Goal: Task Accomplishment & Management: Manage account settings

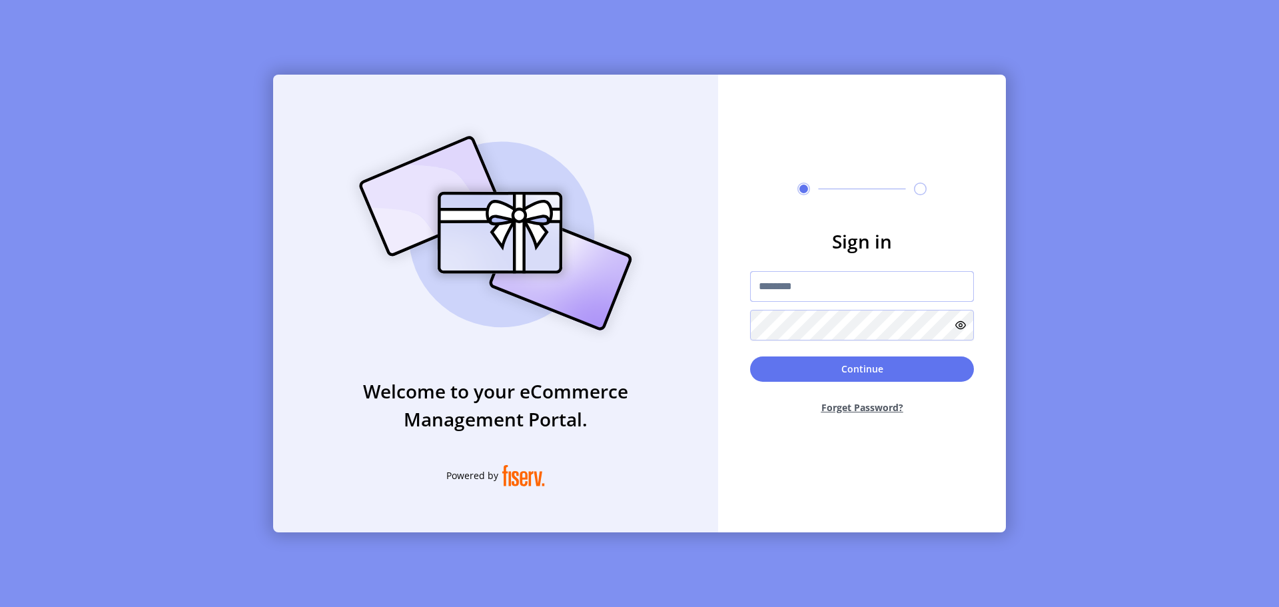
click at [842, 290] on input "text" at bounding box center [862, 286] width 224 height 31
paste input "**********"
type input "**********"
click at [858, 404] on button "Forget Password?" at bounding box center [862, 407] width 224 height 35
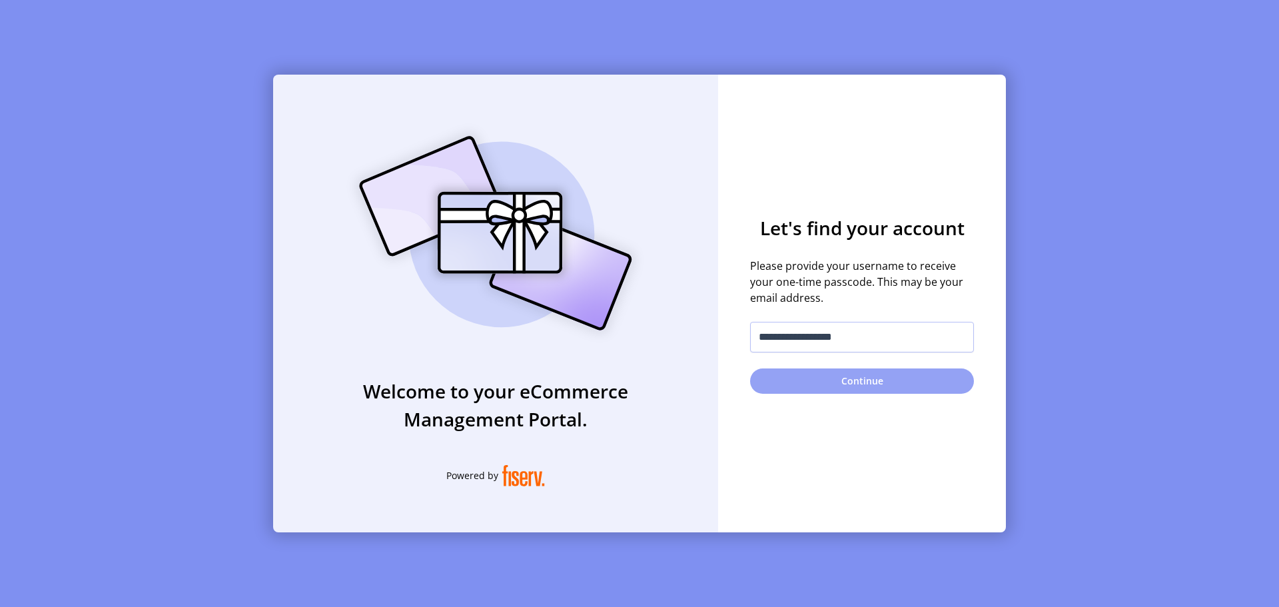
click at [840, 380] on button "Continue" at bounding box center [862, 380] width 224 height 25
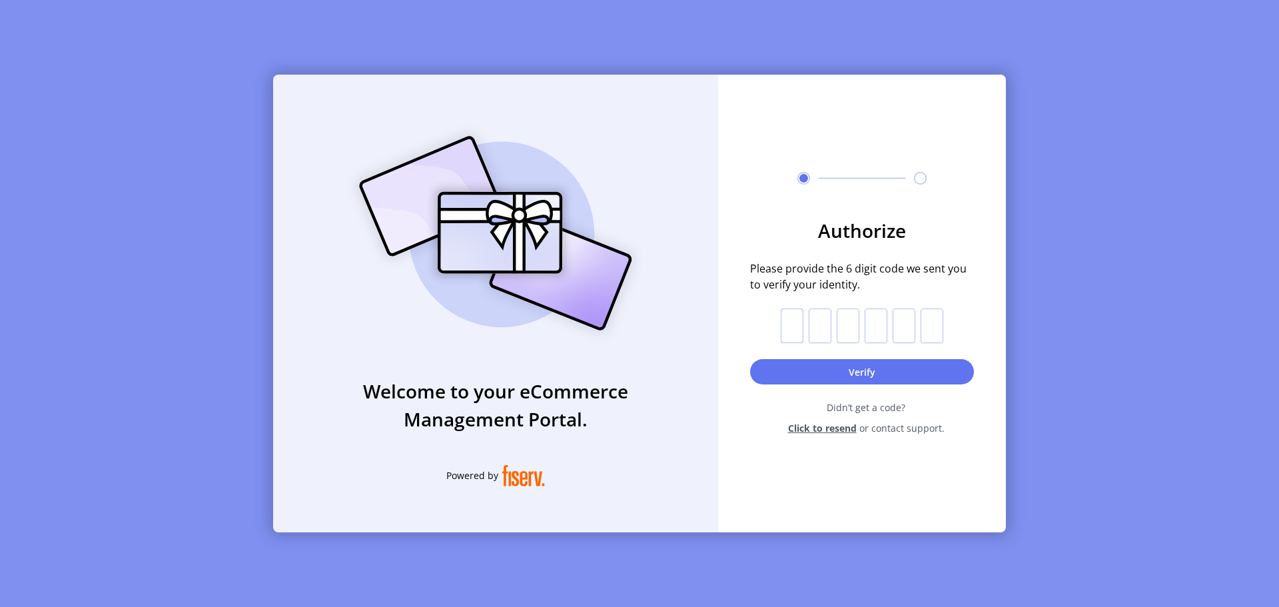
click at [799, 325] on input "text" at bounding box center [792, 326] width 23 height 35
type input "*"
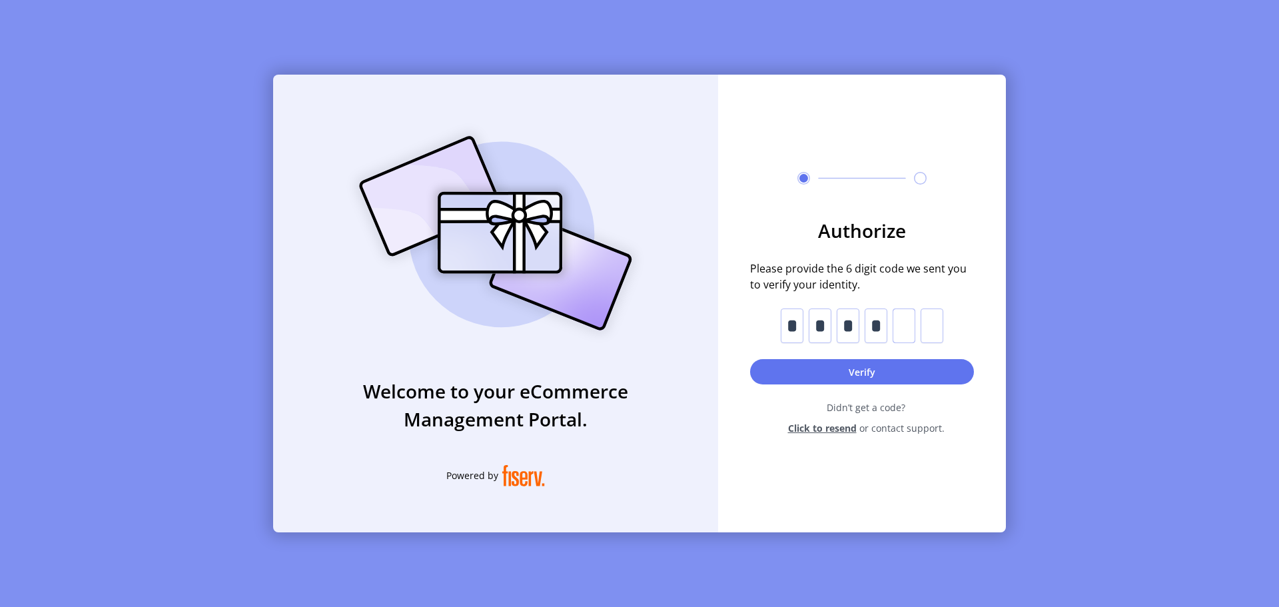
type input "*"
click at [876, 367] on button "Verify" at bounding box center [862, 371] width 224 height 25
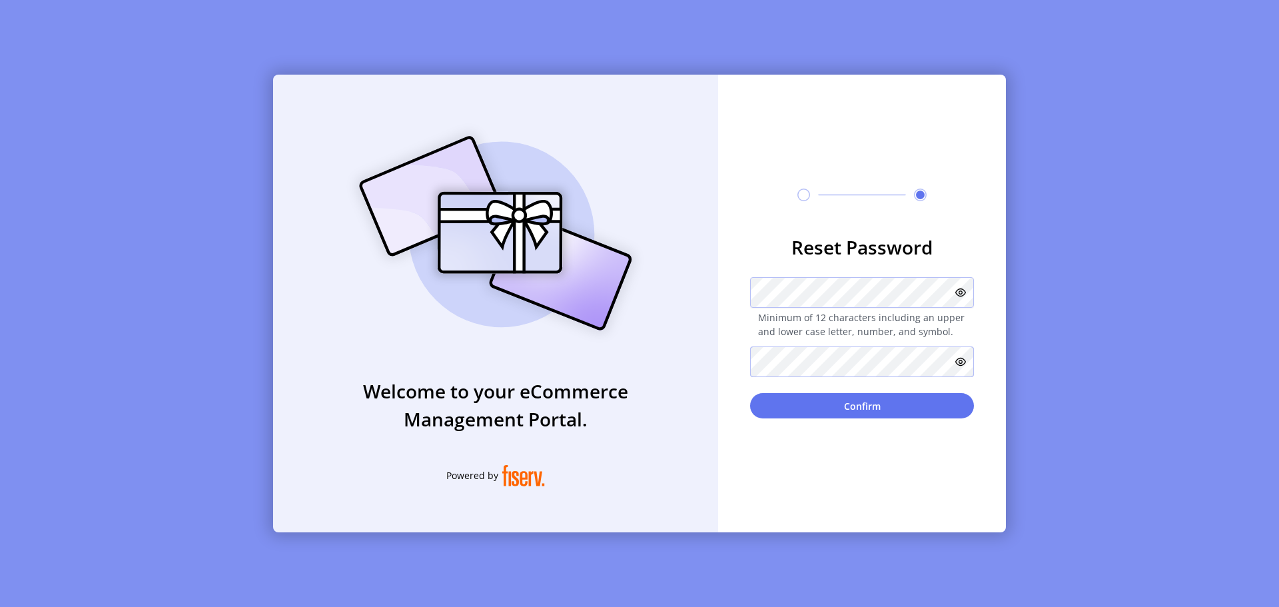
click at [750, 393] on button "Confirm" at bounding box center [862, 405] width 224 height 25
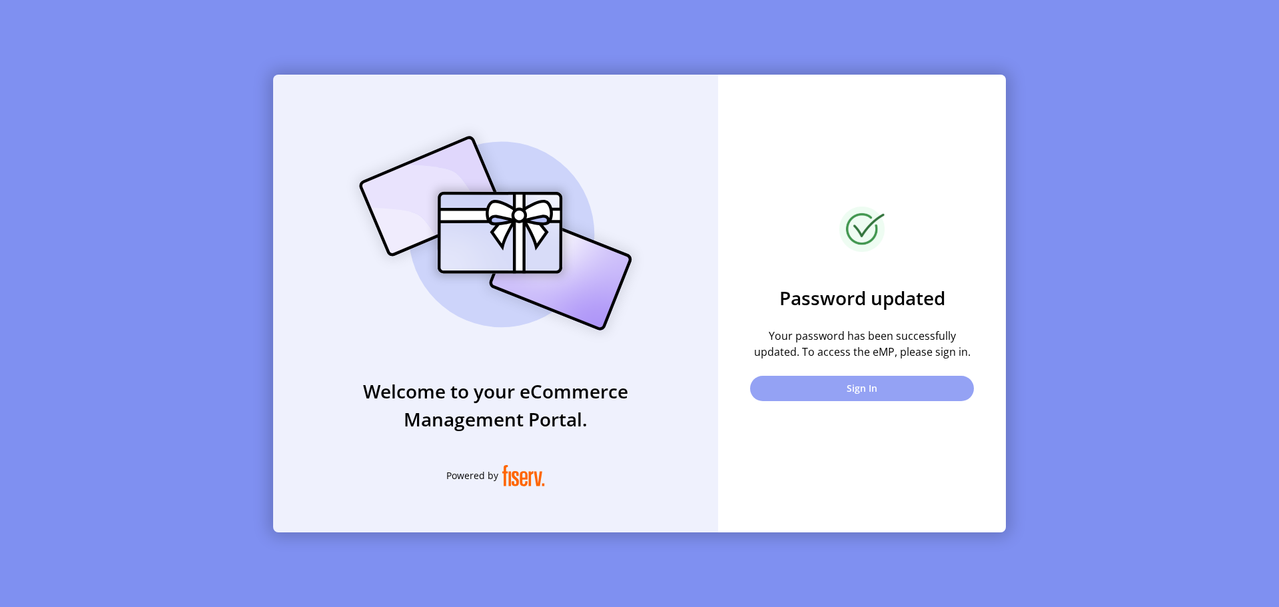
click at [822, 384] on button "Sign In" at bounding box center [862, 388] width 224 height 25
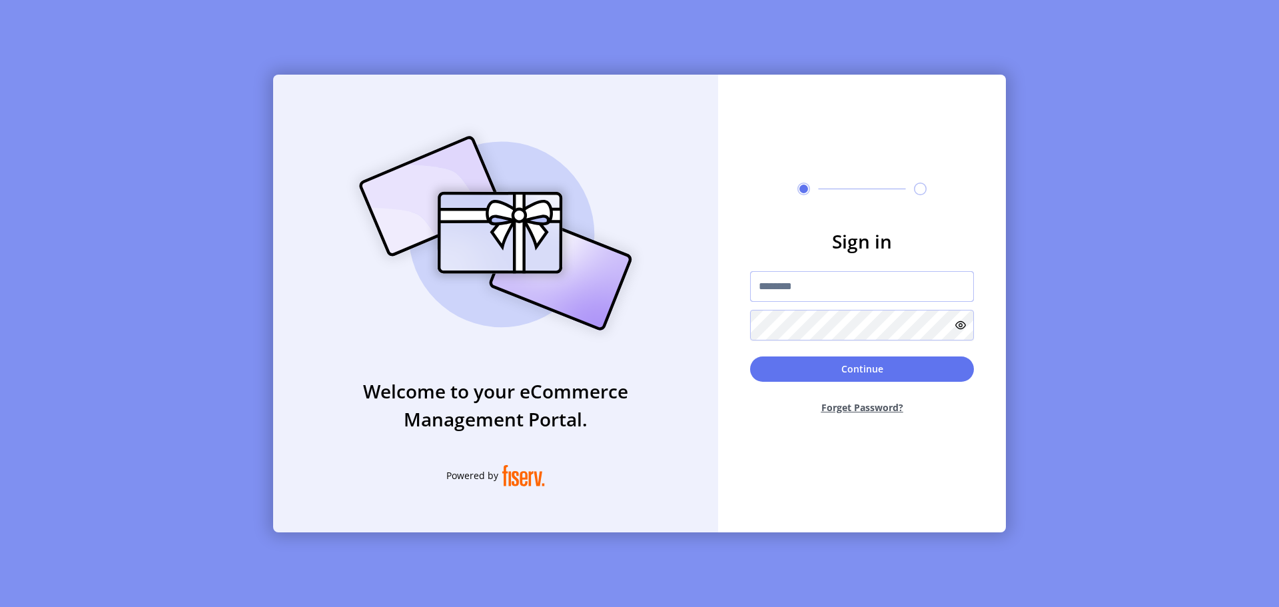
click at [816, 281] on input "text" at bounding box center [862, 286] width 224 height 31
paste input "**********"
type input "**********"
click at [750, 357] on button "Continue" at bounding box center [862, 369] width 224 height 25
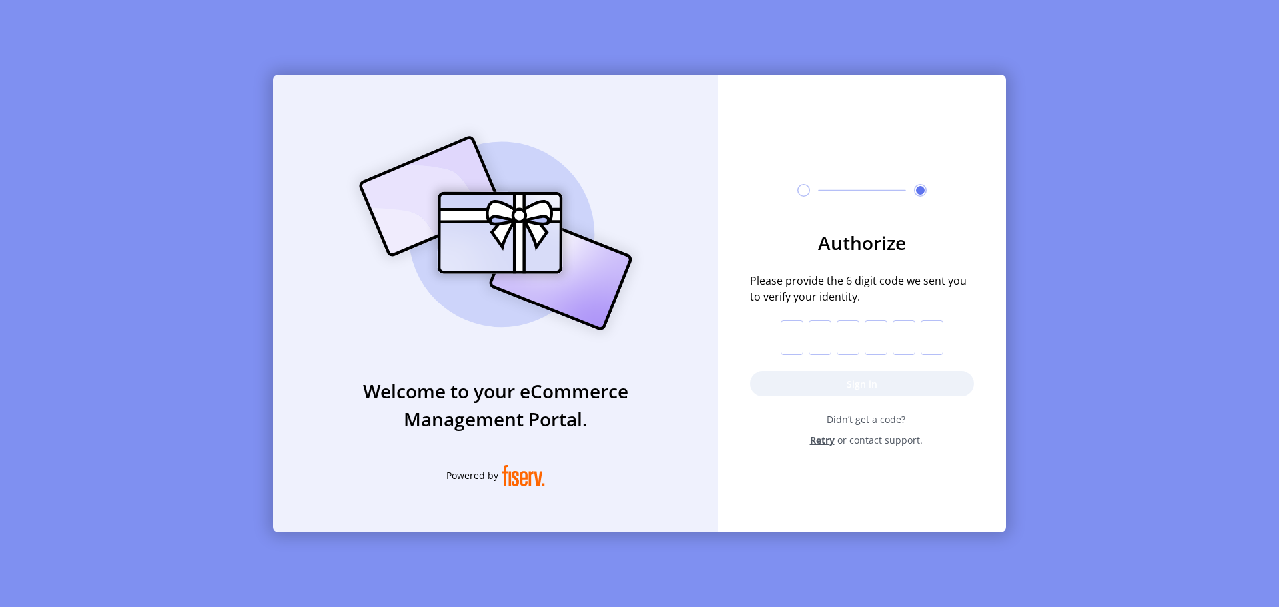
click at [786, 331] on input "text" at bounding box center [792, 338] width 23 height 35
paste input "*"
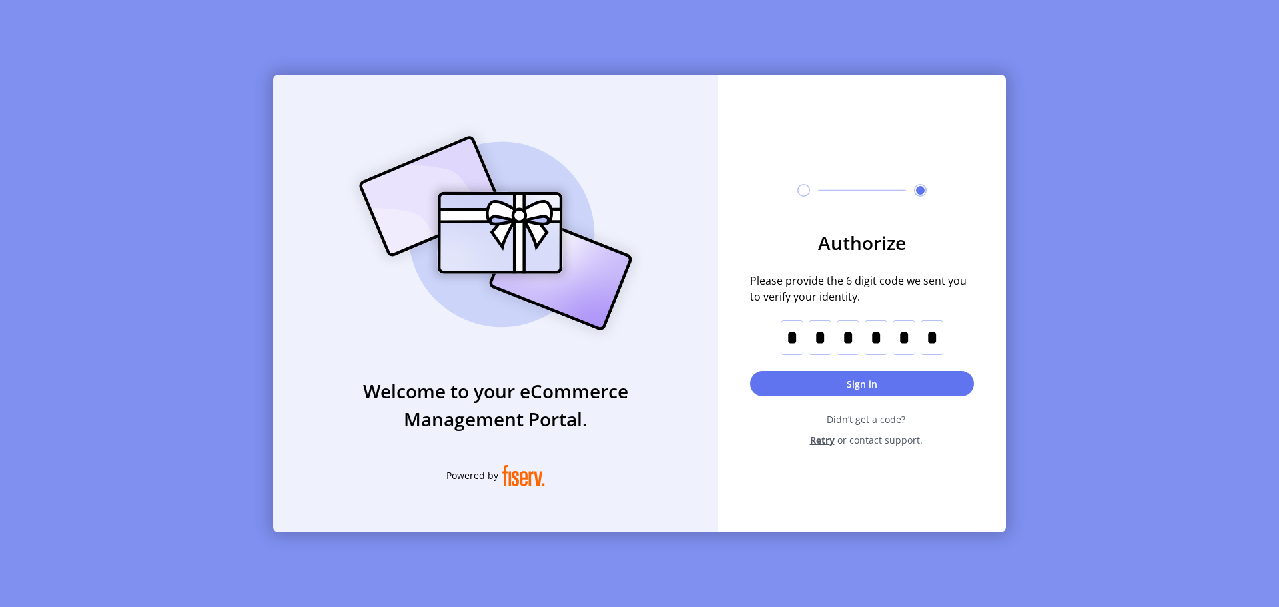
type input "*"
click at [878, 375] on button "Sign in" at bounding box center [862, 383] width 224 height 25
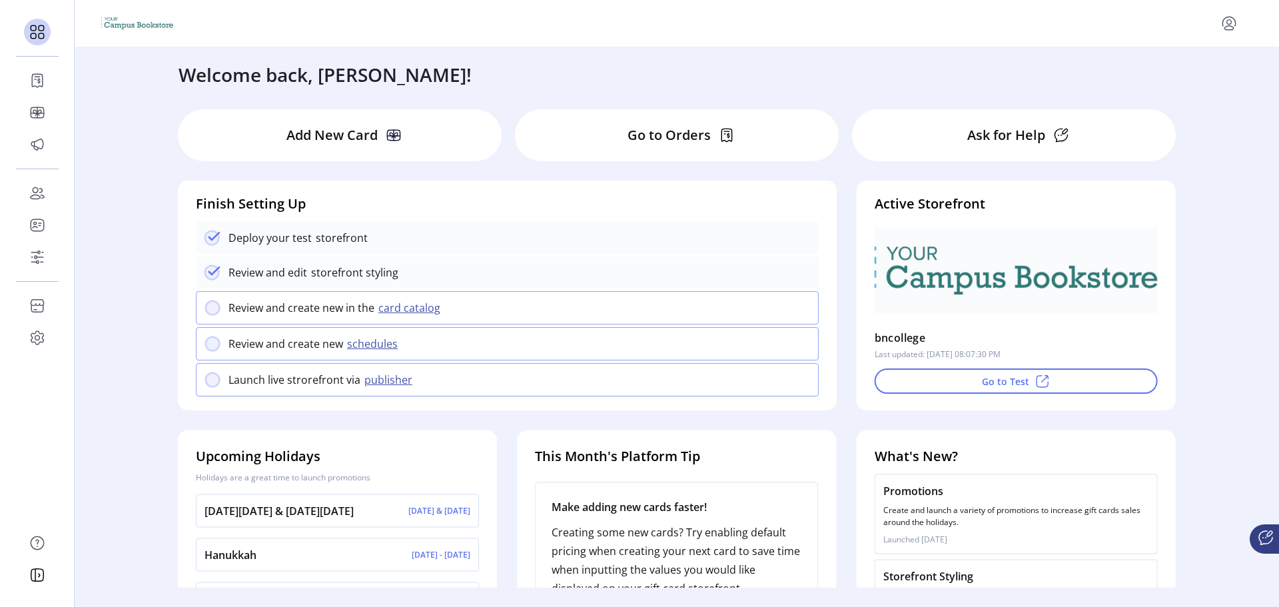
click at [1027, 394] on div "Active Storefront bncollege Last updated: [DATE] 08:07:30 PM Go to Test" at bounding box center [1016, 296] width 319 height 230
click at [1035, 378] on icon at bounding box center [1043, 381] width 16 height 16
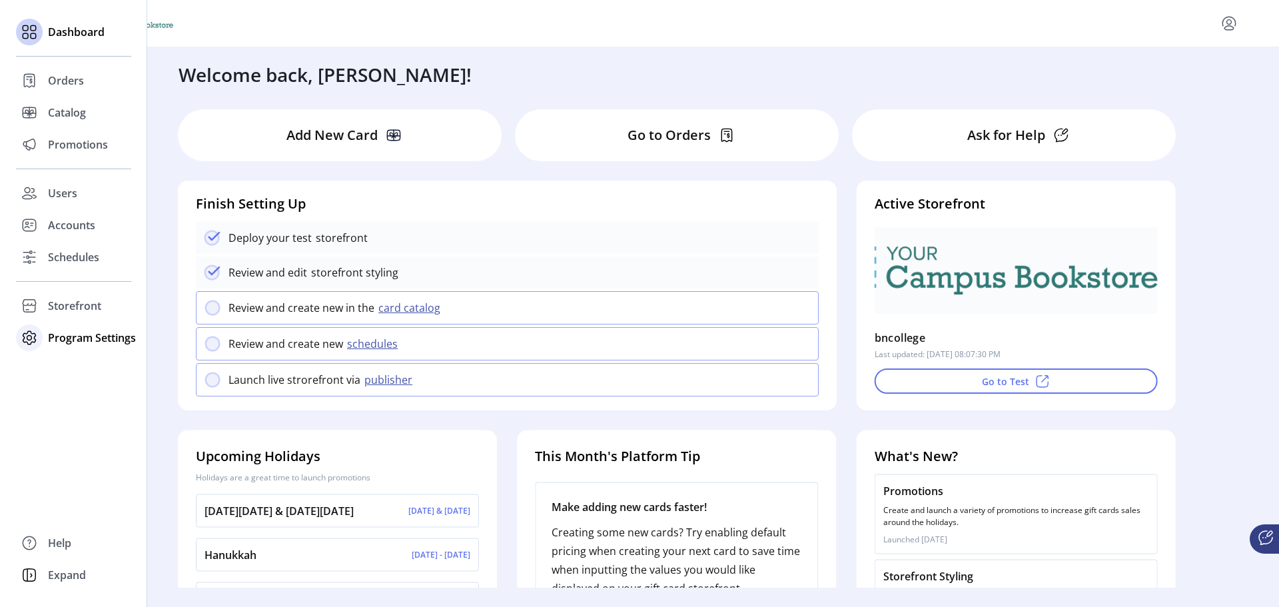
click at [70, 337] on span "Program Settings" at bounding box center [92, 338] width 88 height 16
click at [81, 363] on span "Templates" at bounding box center [74, 365] width 53 height 16
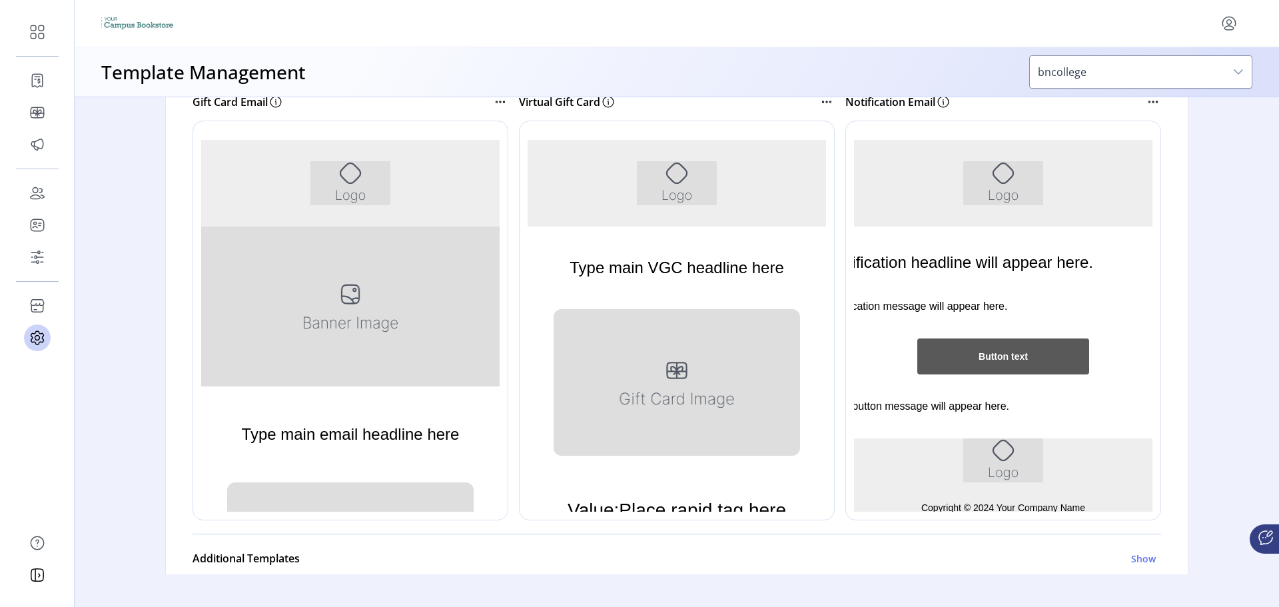
scroll to position [67, 0]
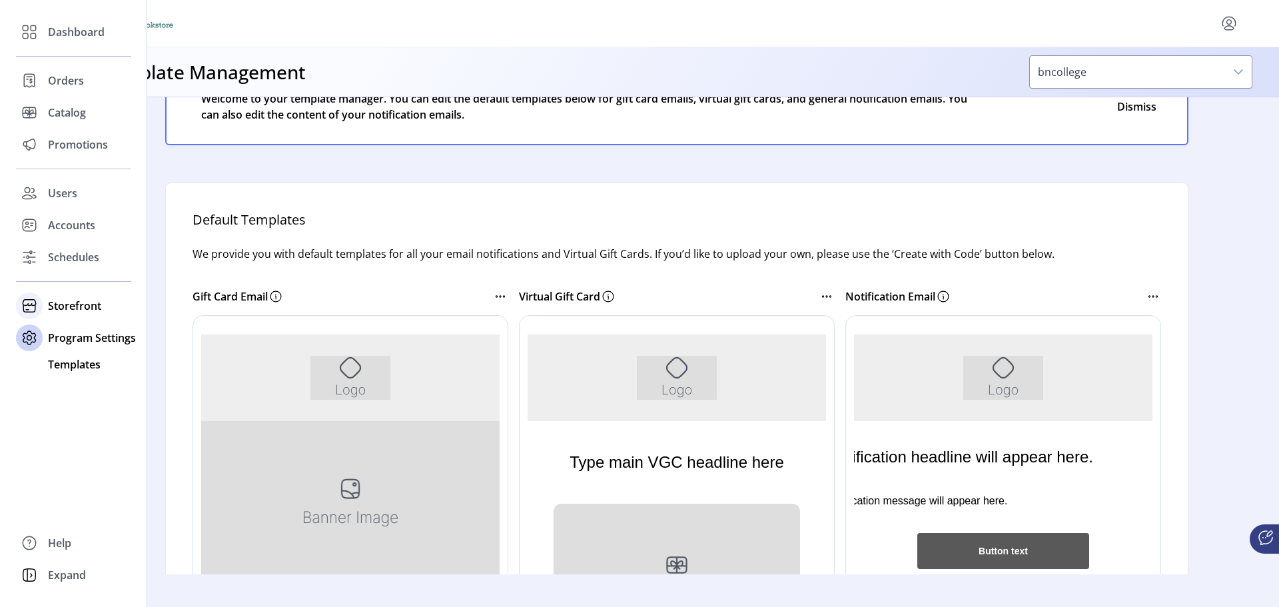
click at [67, 309] on span "Storefront" at bounding box center [74, 306] width 53 height 16
click at [73, 330] on span "Configuration" at bounding box center [83, 333] width 70 height 16
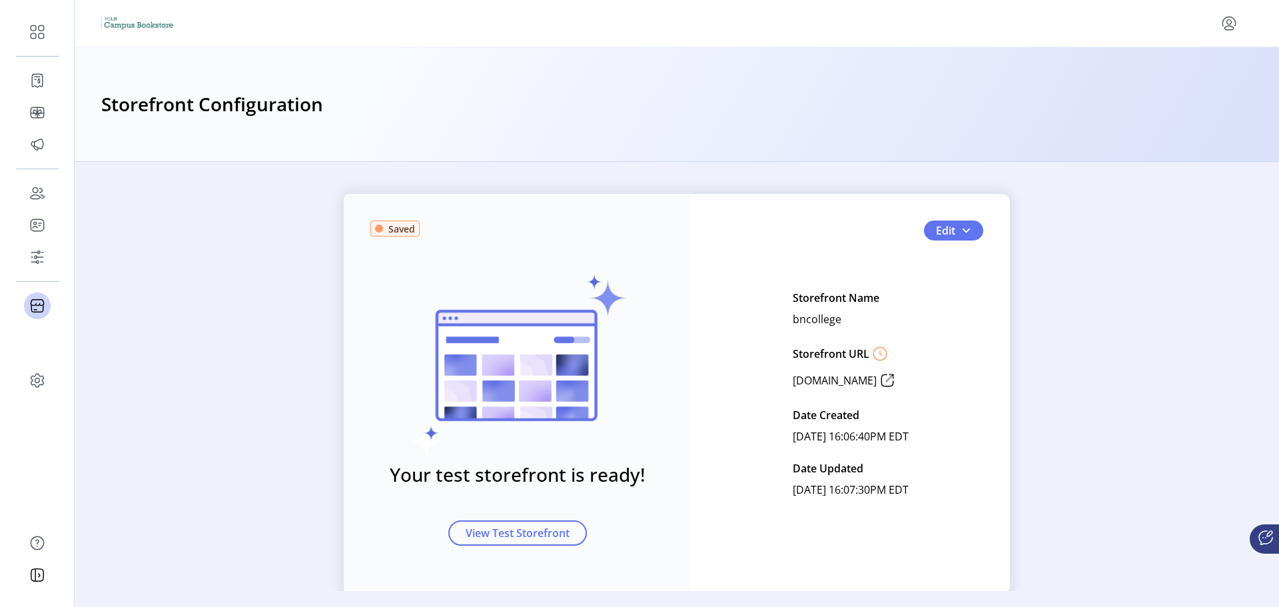
scroll to position [35, 0]
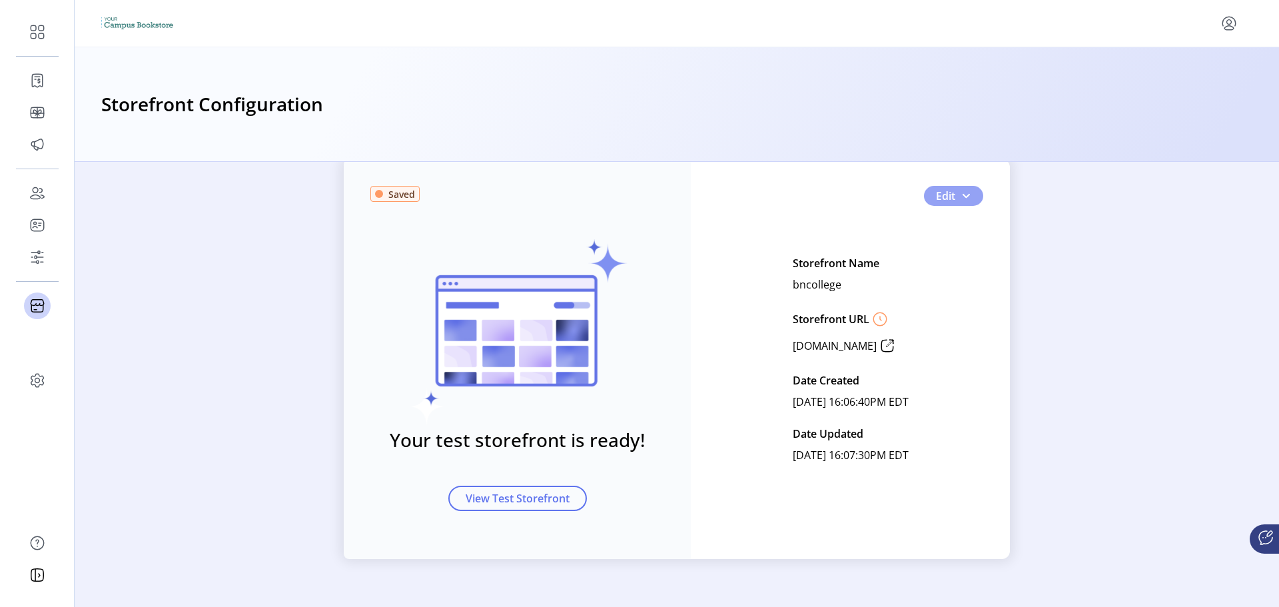
click at [973, 191] on button "Edit" at bounding box center [953, 196] width 59 height 20
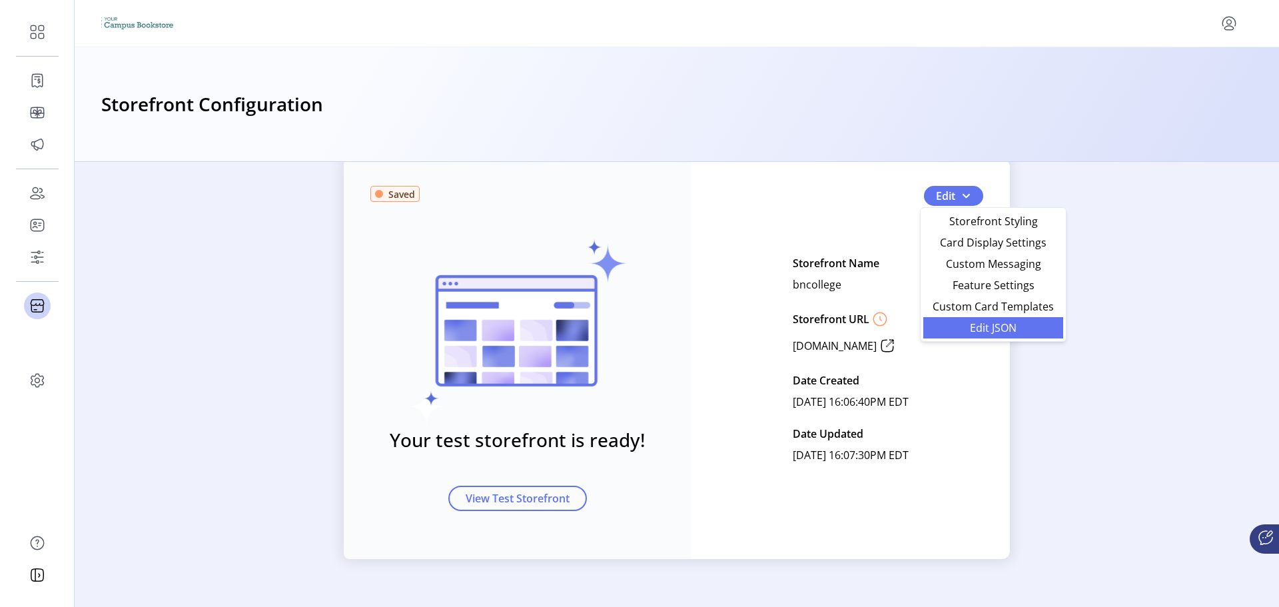
click at [1014, 326] on span "Edit JSON" at bounding box center [994, 328] width 124 height 11
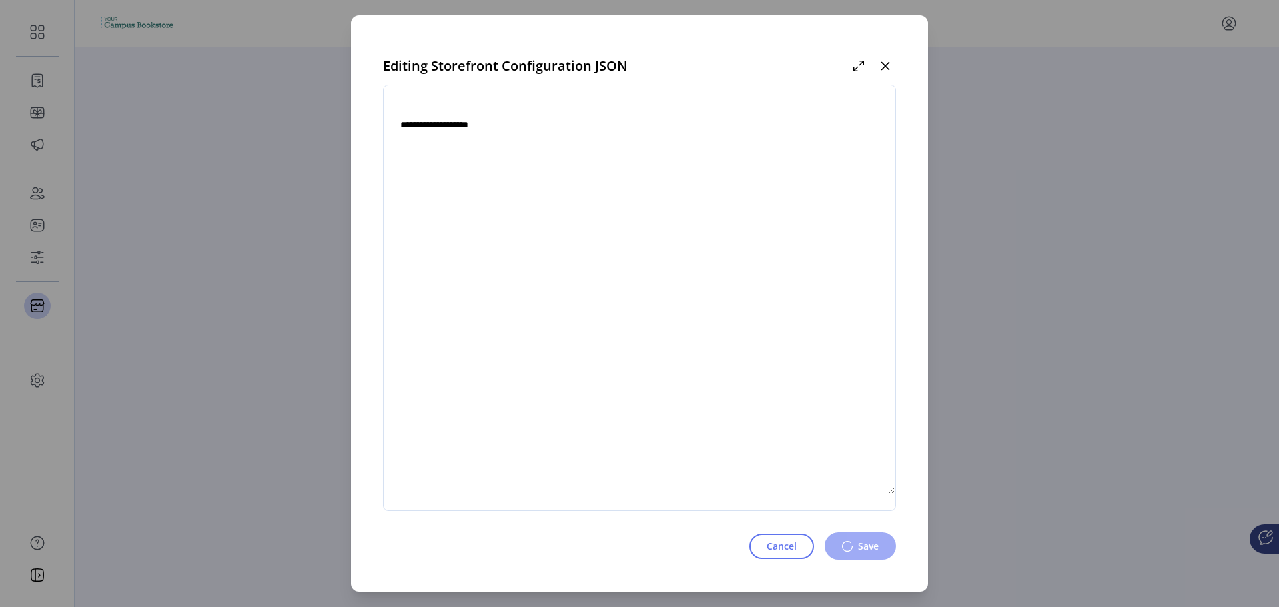
type textarea "**********"
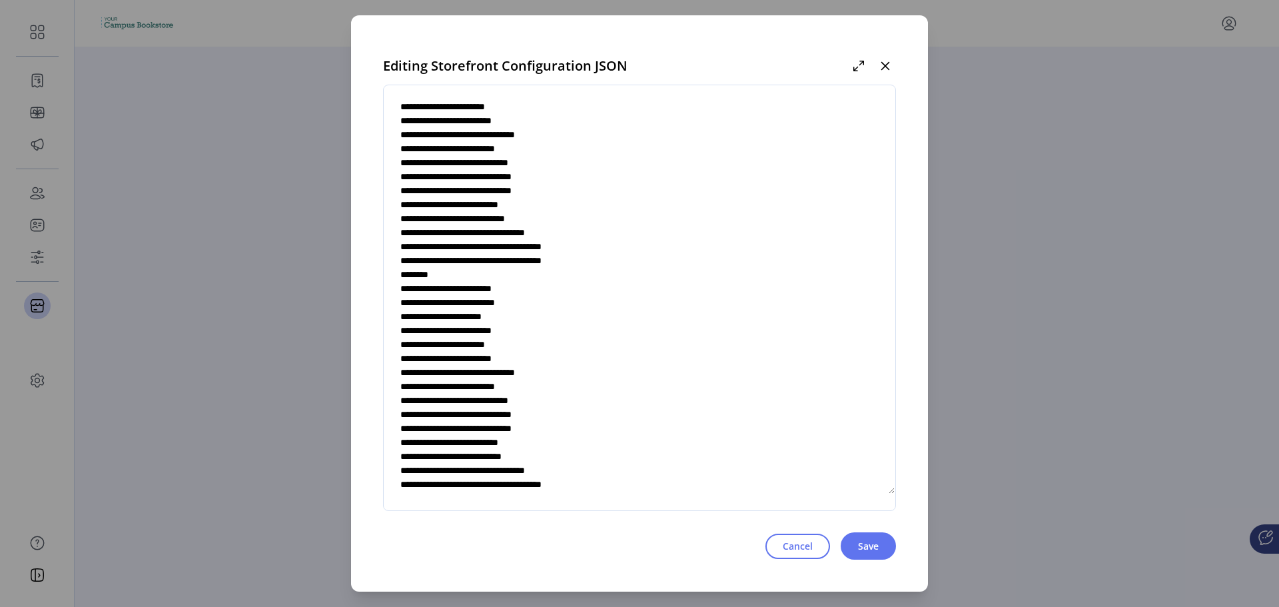
scroll to position [1932, 0]
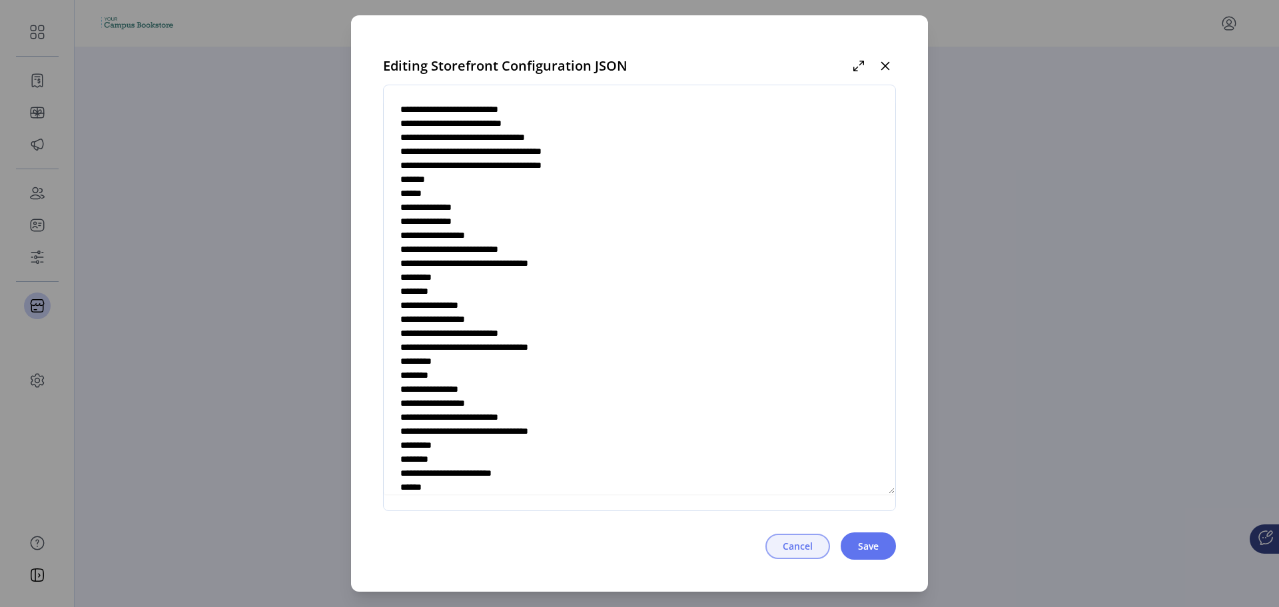
click at [769, 541] on button "Cancel" at bounding box center [798, 546] width 65 height 25
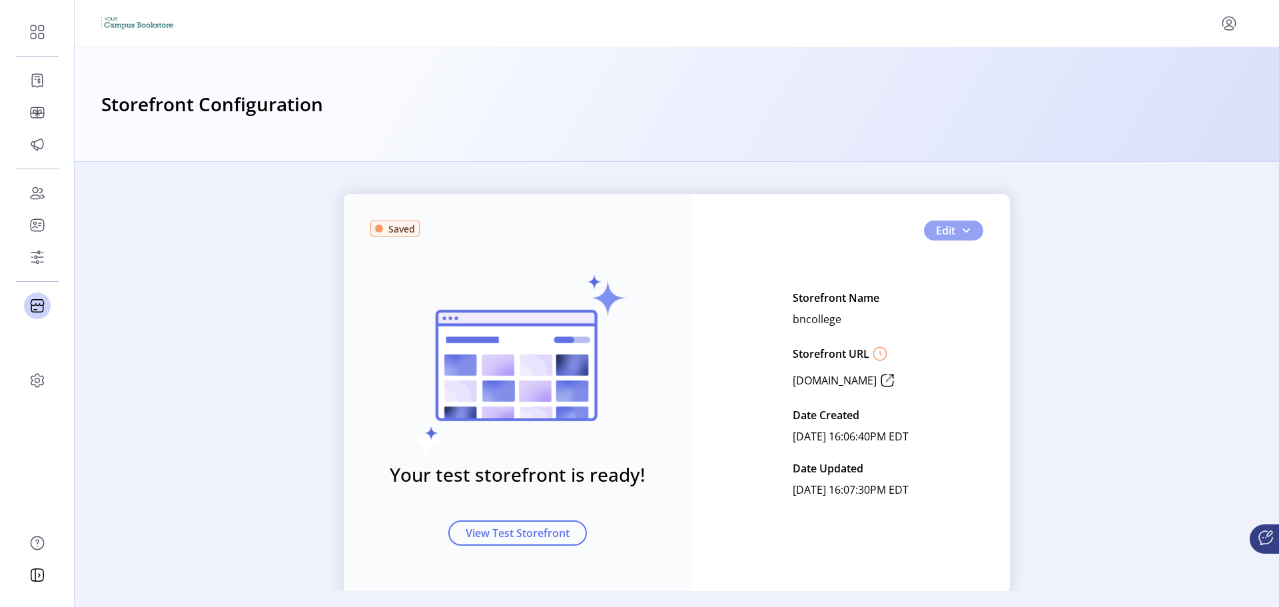
click at [974, 228] on button "Edit" at bounding box center [953, 231] width 59 height 20
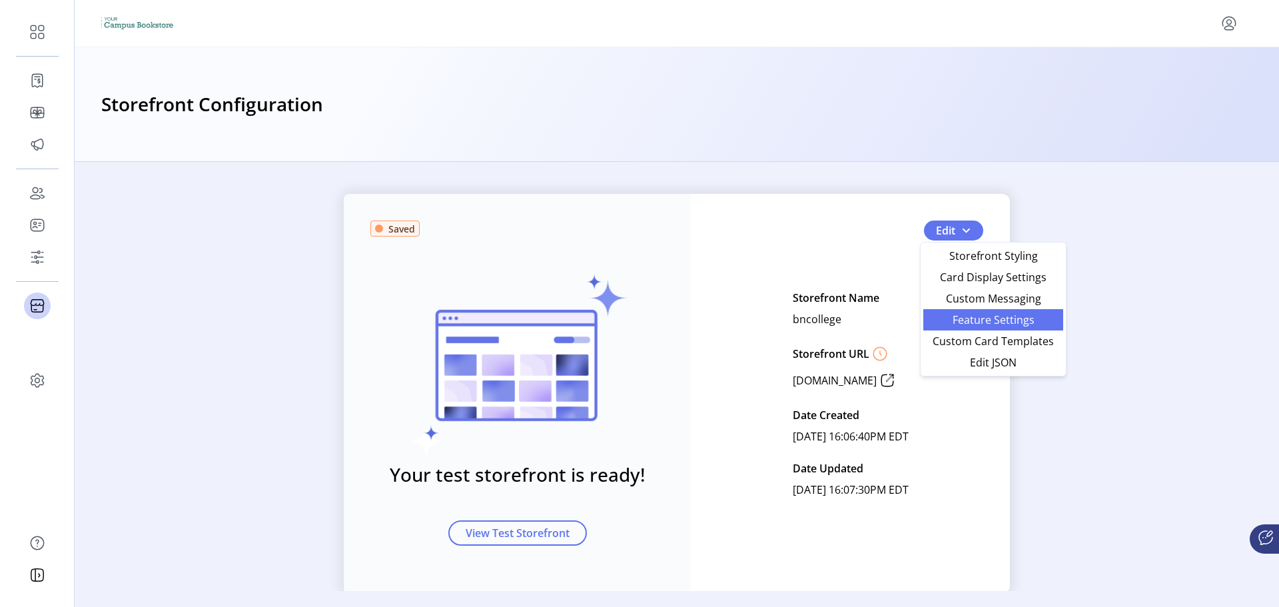
click at [964, 320] on span "Feature Settings" at bounding box center [994, 320] width 124 height 11
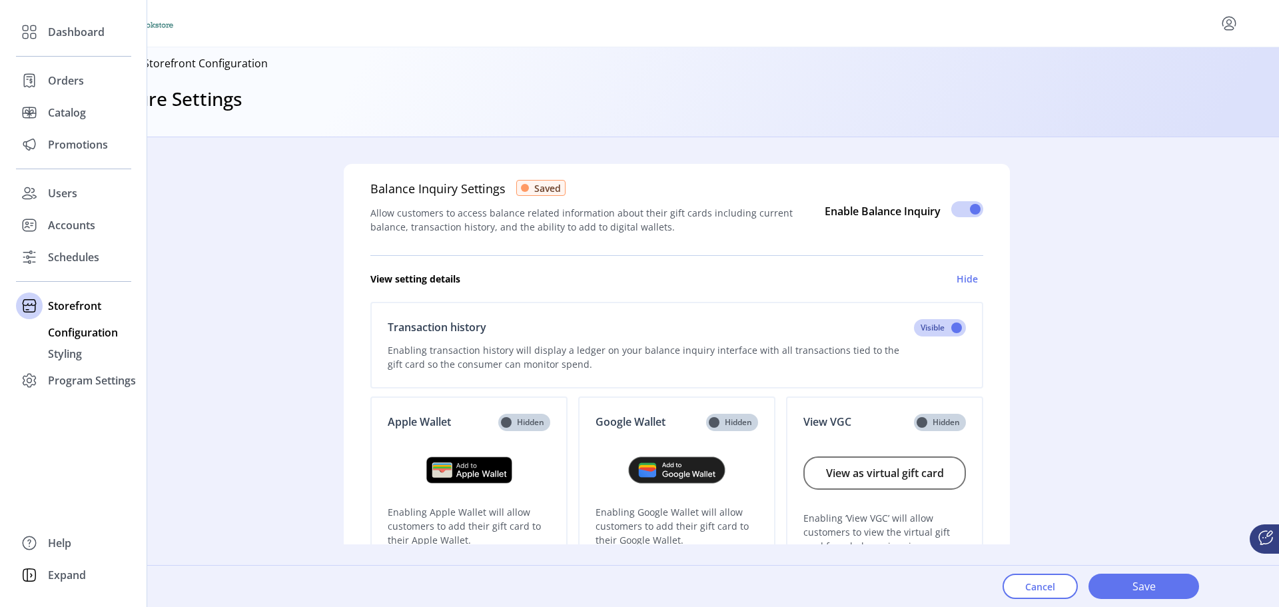
click at [77, 335] on span "Configuration" at bounding box center [83, 333] width 70 height 16
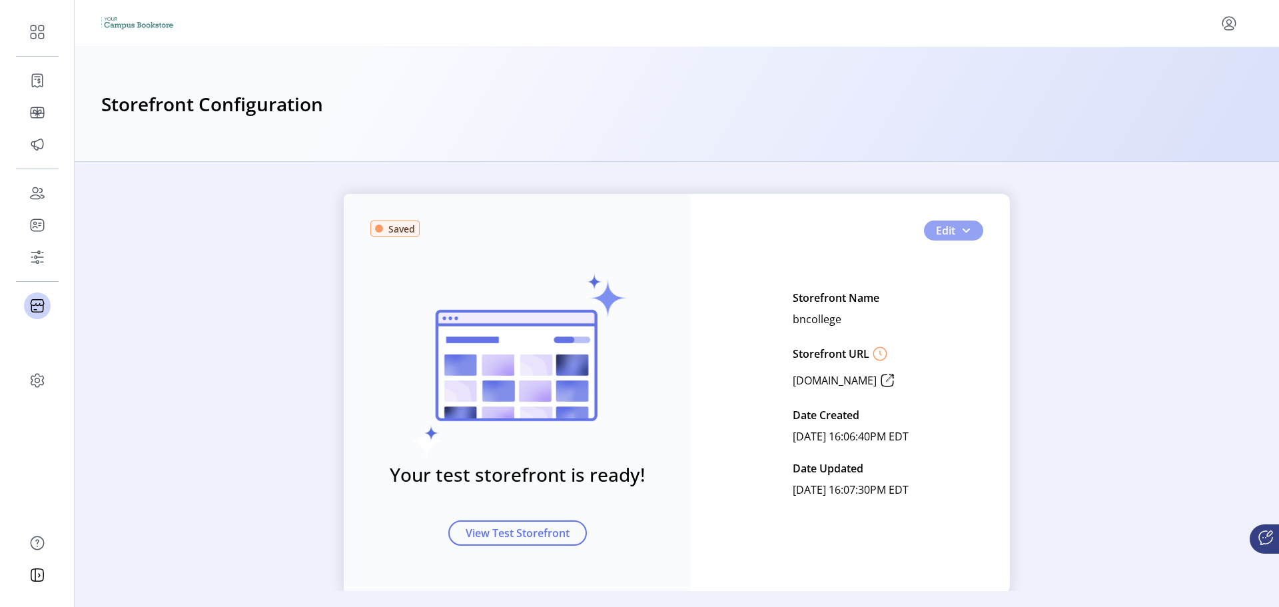
click at [930, 238] on button "Edit" at bounding box center [953, 231] width 59 height 20
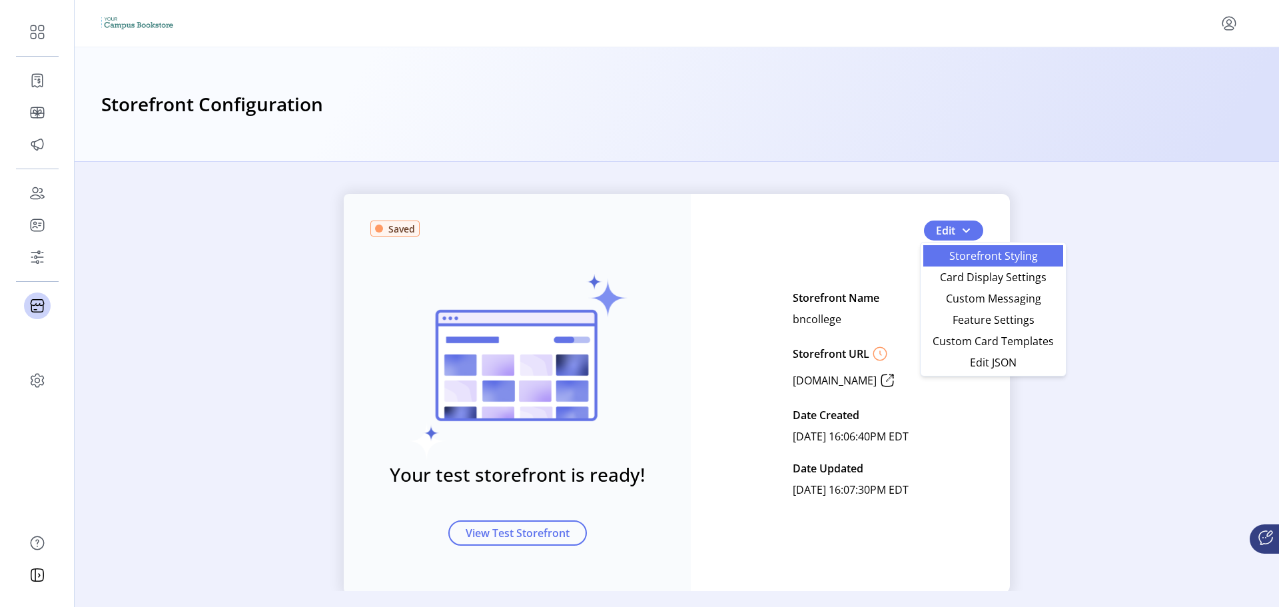
click at [974, 266] on link "Storefront Styling" at bounding box center [994, 255] width 140 height 21
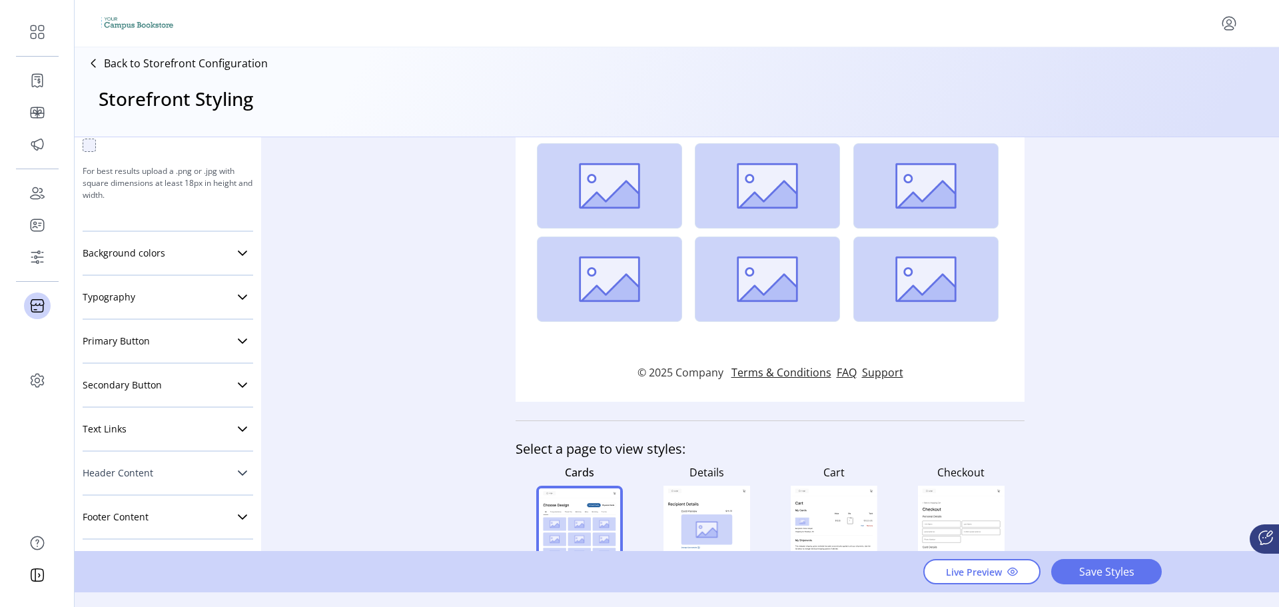
scroll to position [233, 0]
click at [184, 335] on link "Primary Button" at bounding box center [168, 336] width 171 height 27
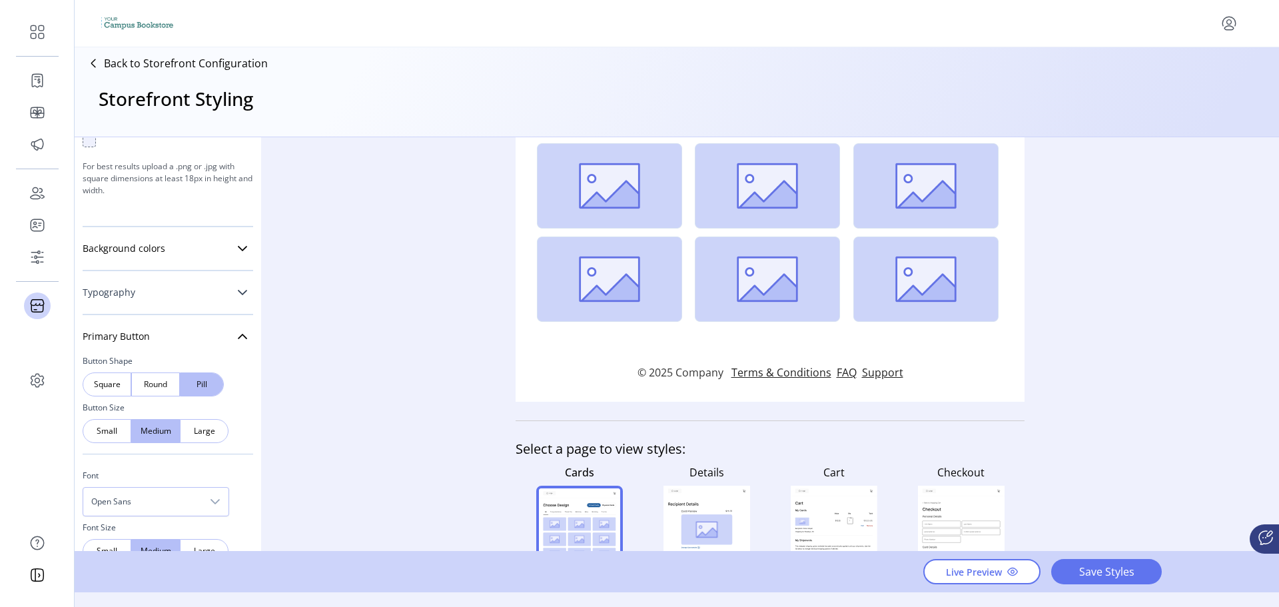
click at [195, 293] on link "Typography" at bounding box center [168, 292] width 171 height 27
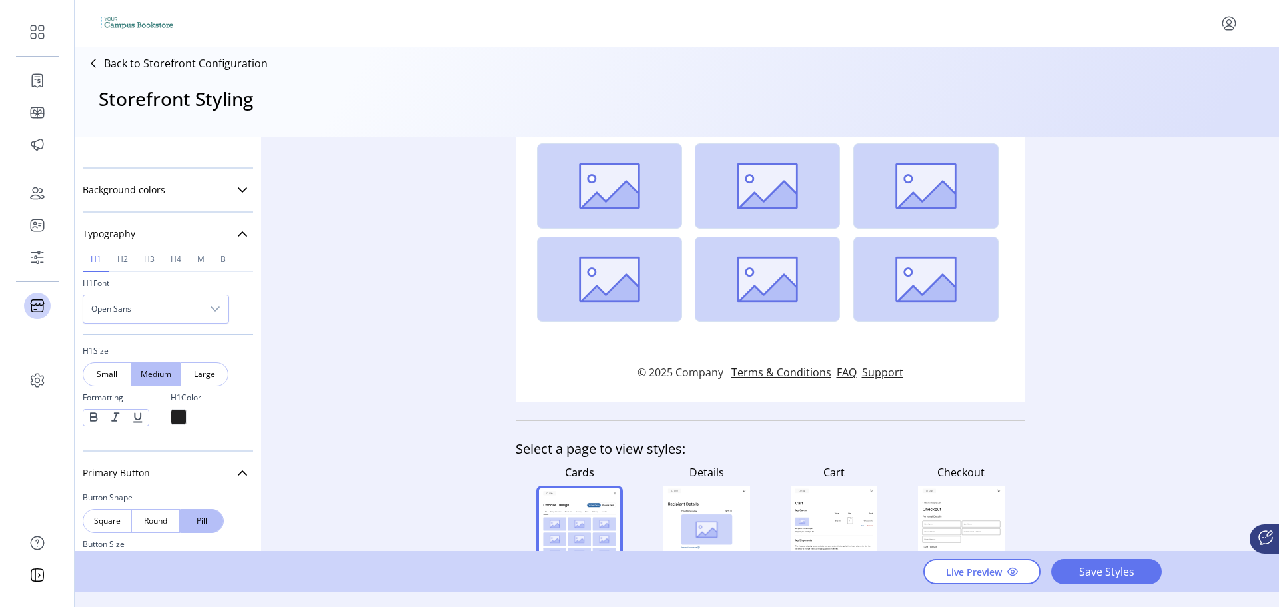
scroll to position [366, 0]
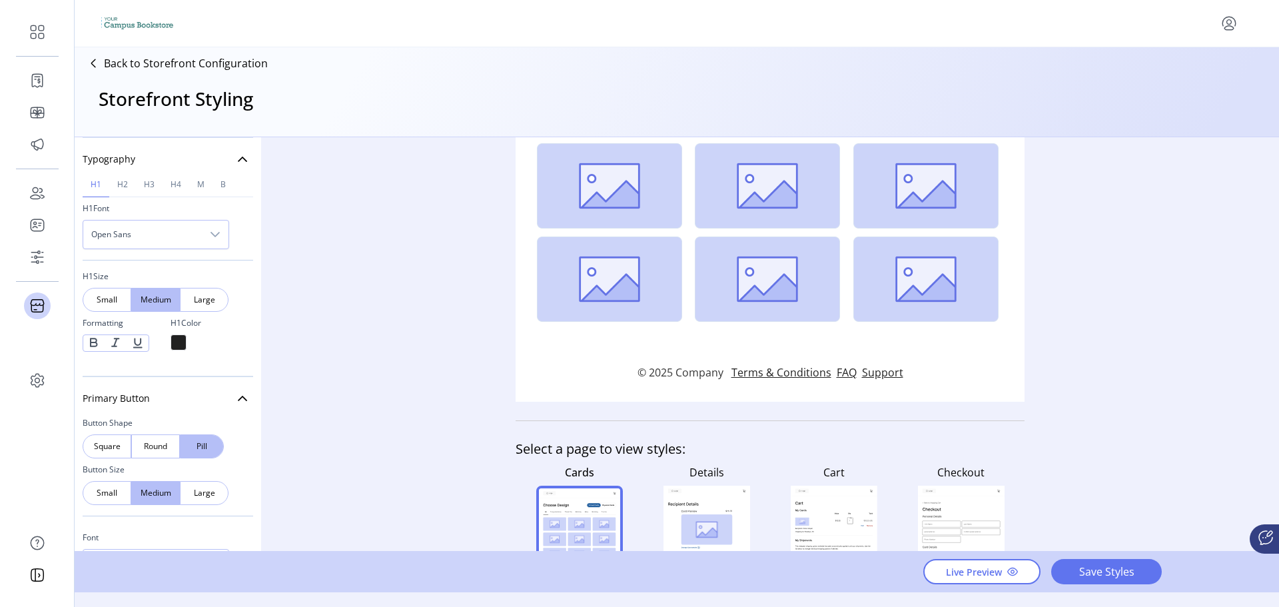
click at [218, 239] on div "dropdown trigger" at bounding box center [215, 235] width 27 height 28
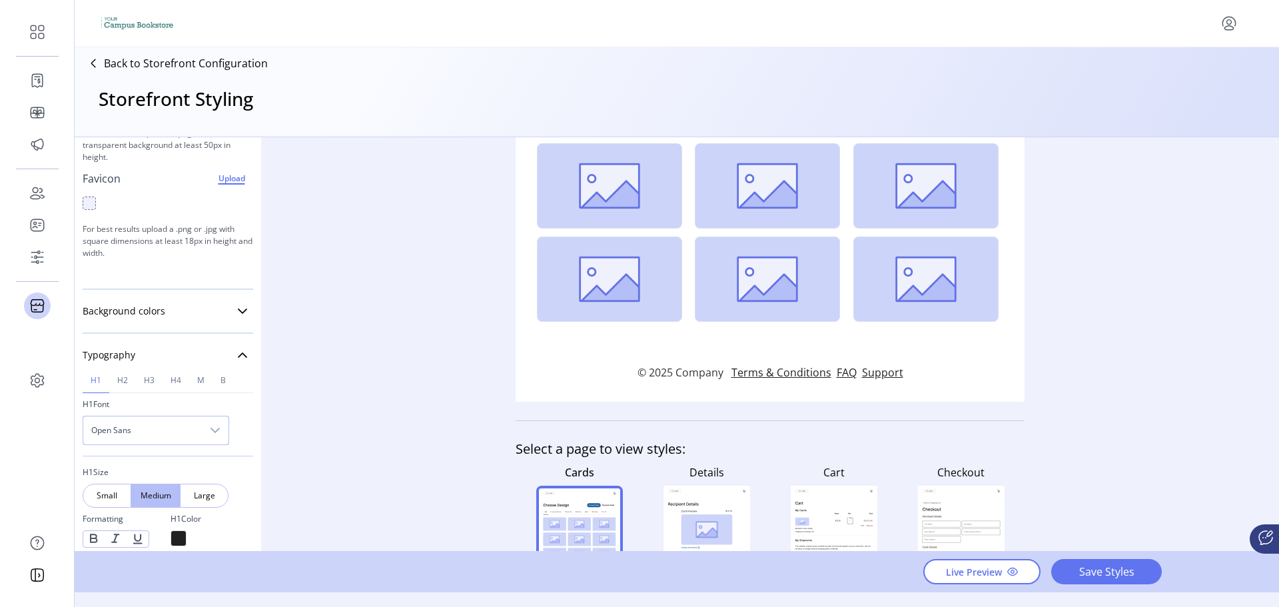
scroll to position [166, 0]
click at [237, 315] on icon at bounding box center [242, 315] width 11 height 11
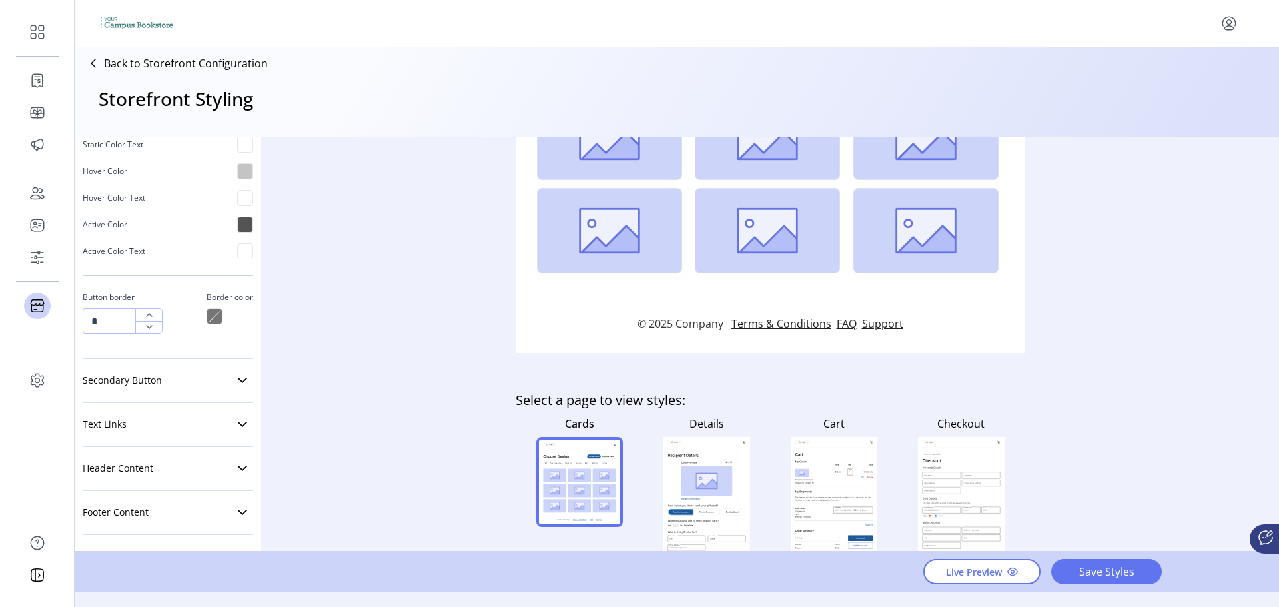
scroll to position [376, 0]
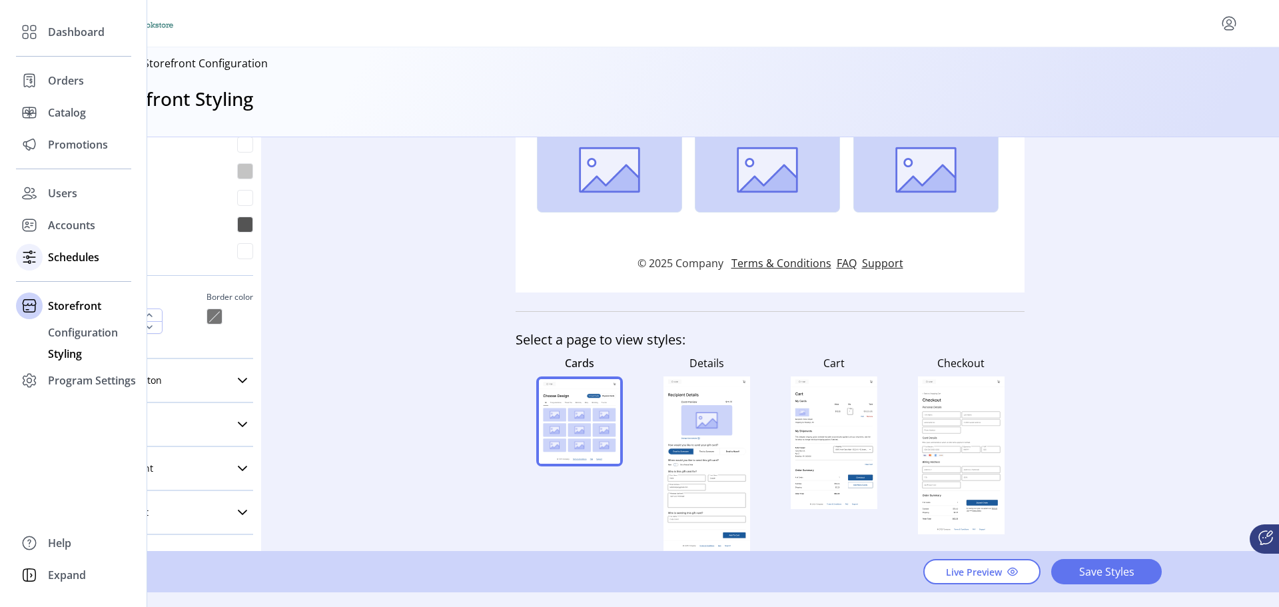
click at [59, 259] on span "Schedules" at bounding box center [73, 257] width 51 height 16
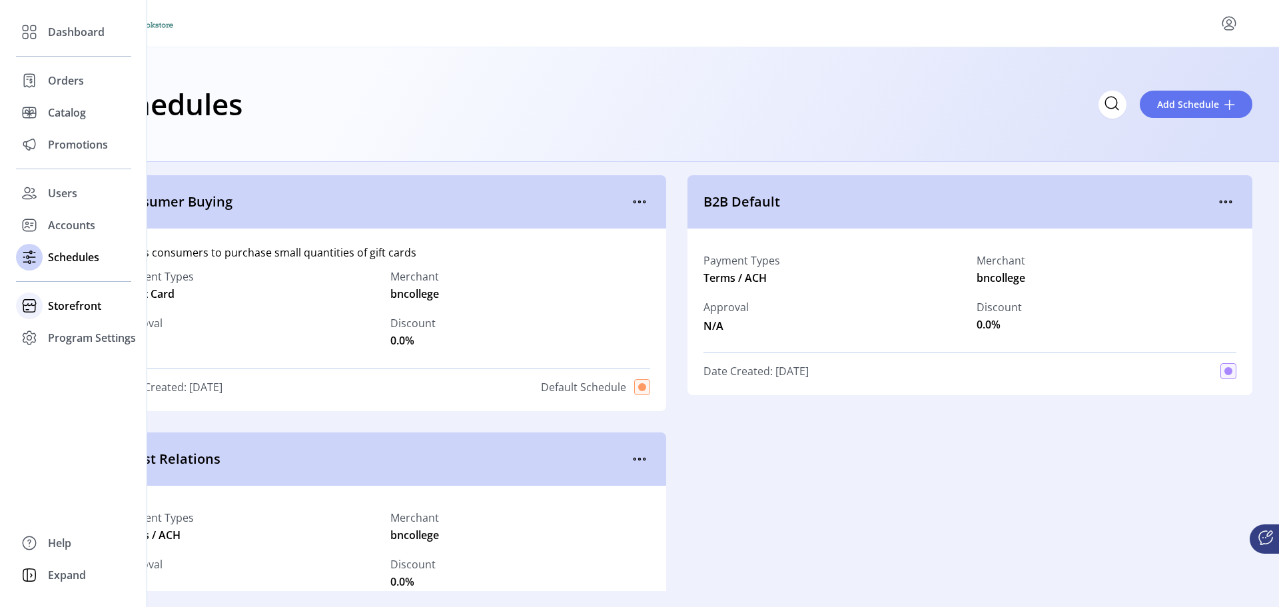
click at [41, 304] on div at bounding box center [29, 306] width 27 height 27
click at [81, 381] on span "Program Settings" at bounding box center [92, 380] width 88 height 16
click at [81, 364] on span "Templates" at bounding box center [74, 365] width 53 height 16
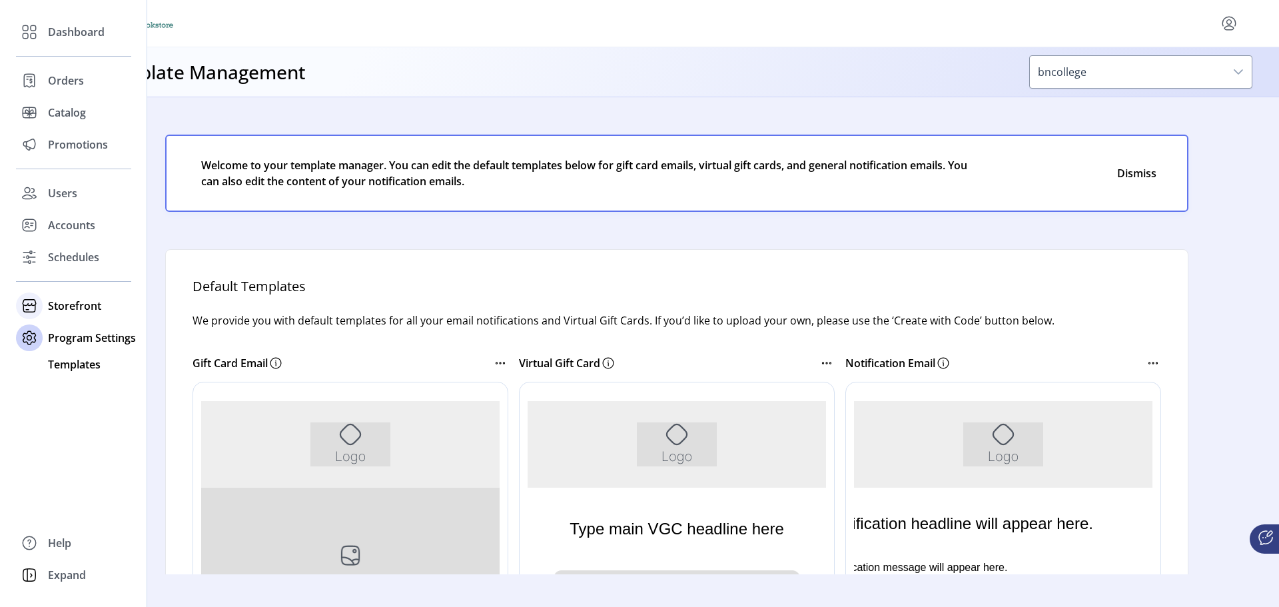
click at [49, 300] on span "Storefront" at bounding box center [74, 306] width 53 height 16
click at [59, 333] on span "Configuration" at bounding box center [83, 333] width 70 height 16
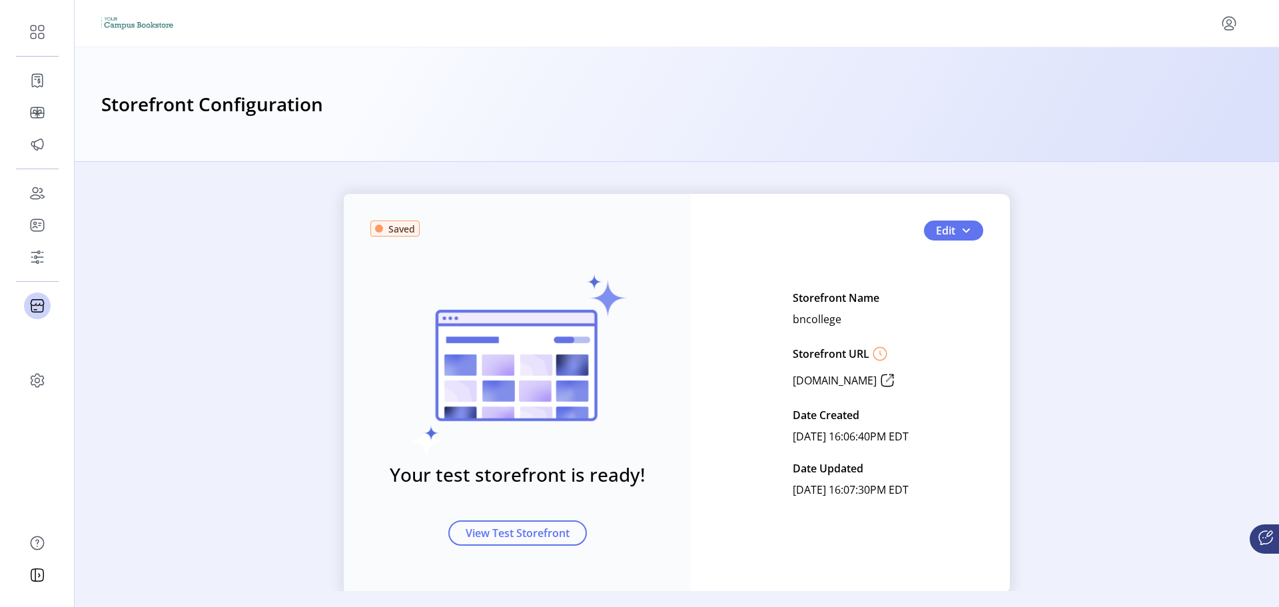
scroll to position [35, 0]
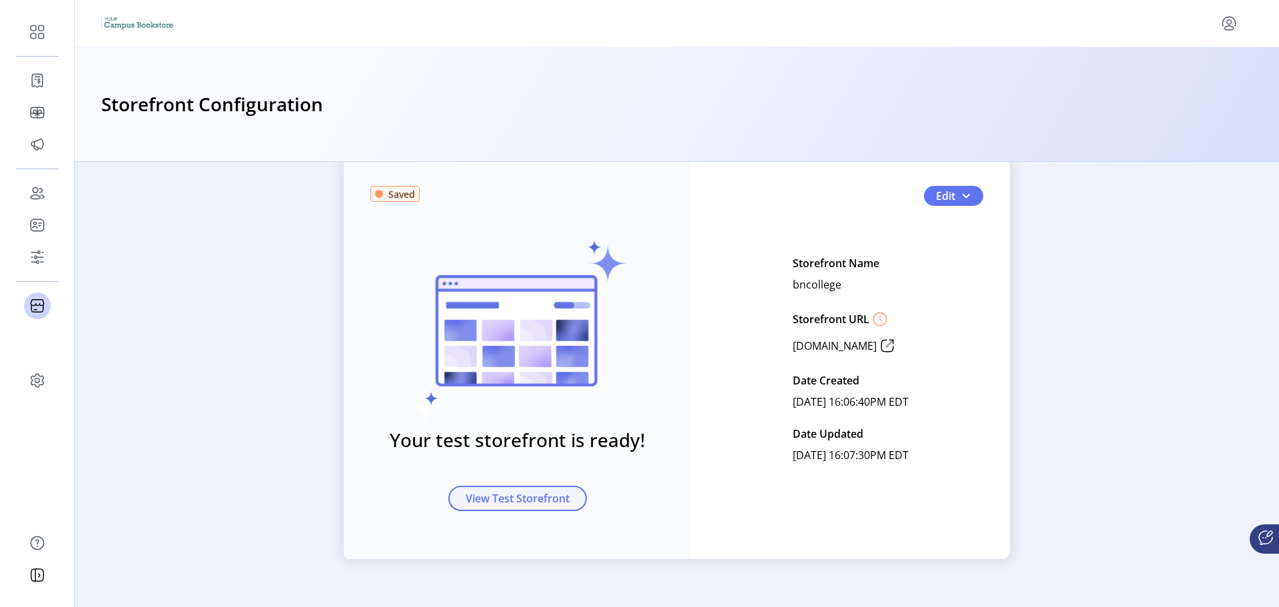
click at [499, 504] on span "View Test Storefront" at bounding box center [518, 498] width 104 height 16
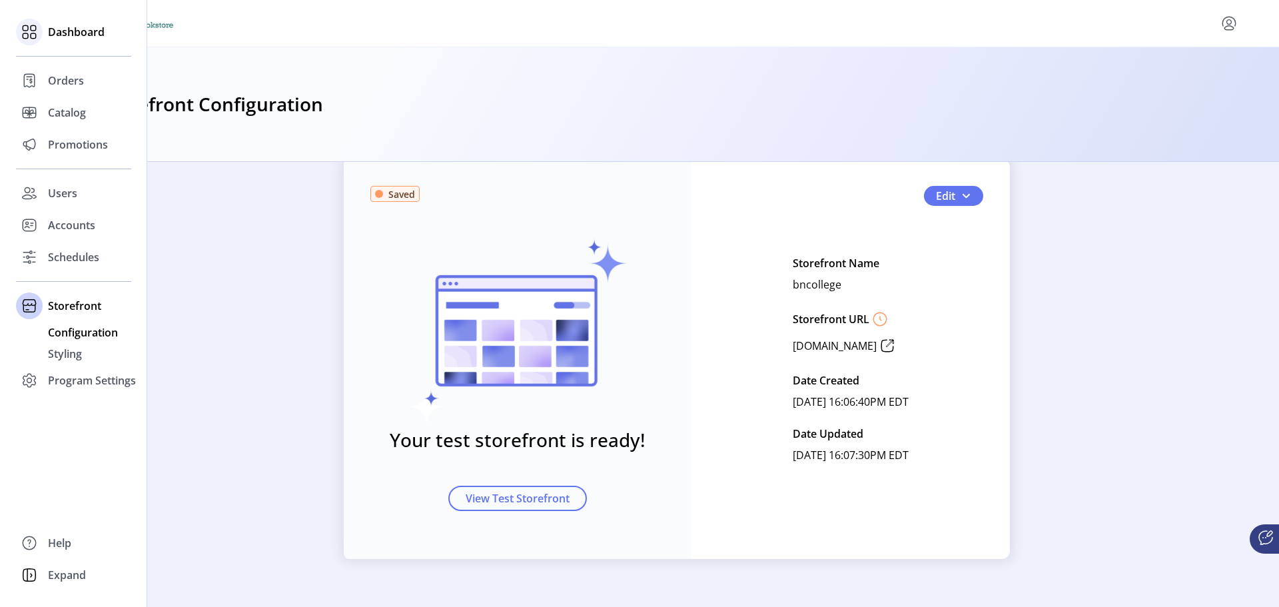
click at [103, 35] on span "Dashboard" at bounding box center [76, 32] width 57 height 16
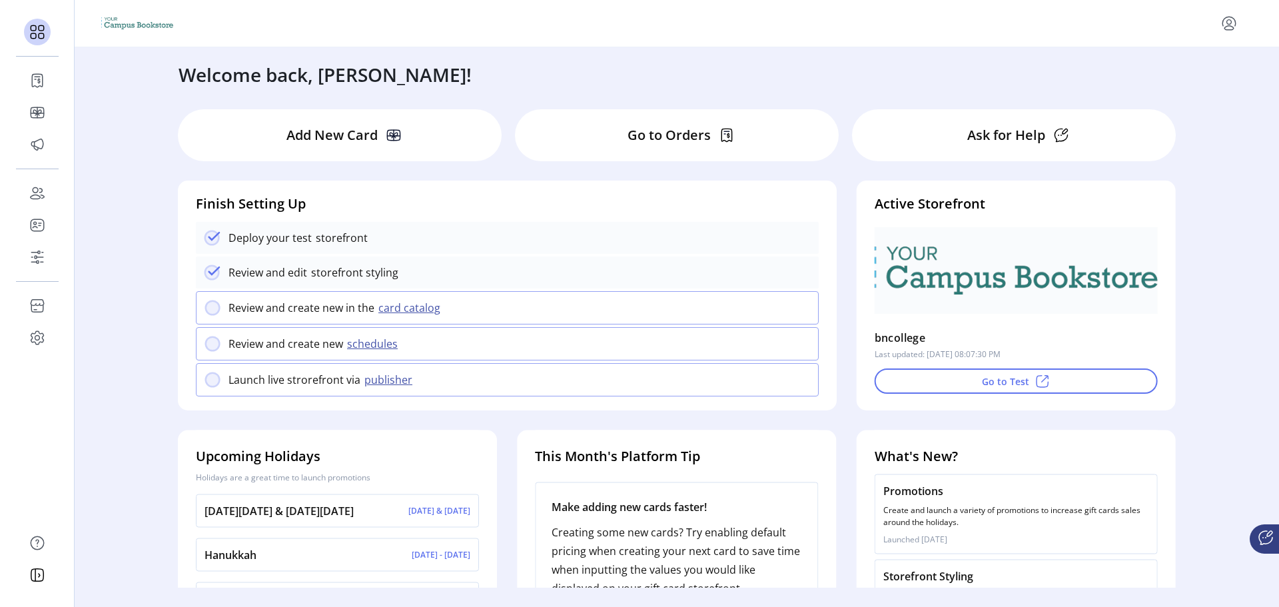
click at [1226, 25] on icon "menu" at bounding box center [1229, 23] width 21 height 21
click at [1225, 27] on icon "menu" at bounding box center [1229, 23] width 21 height 21
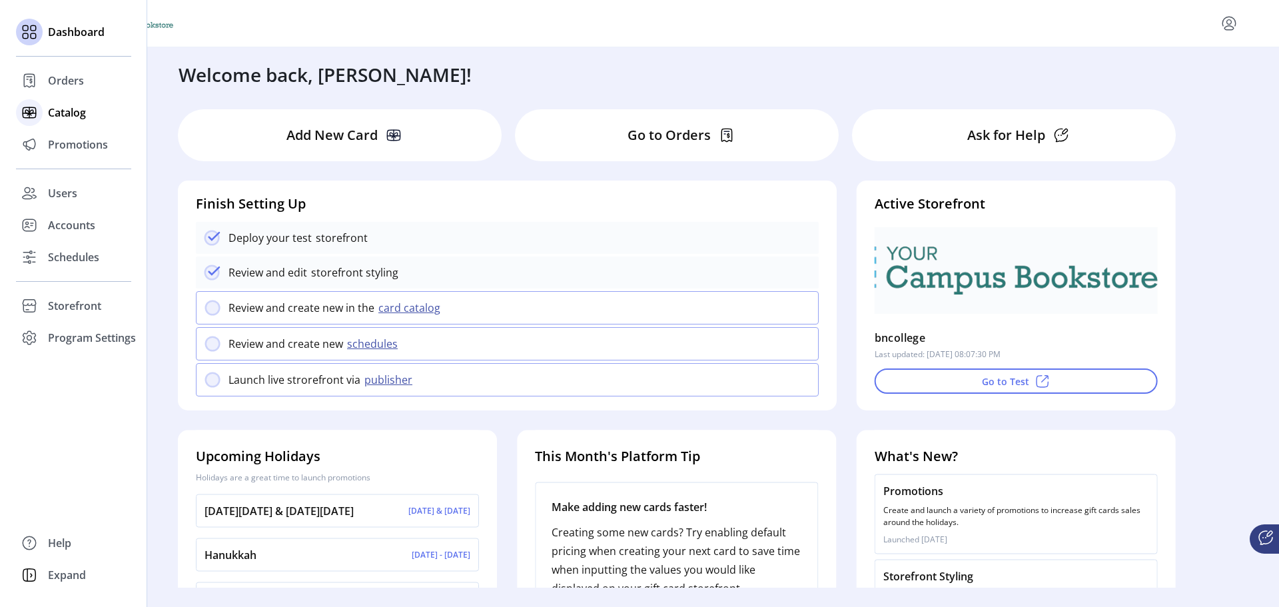
click at [29, 121] on icon at bounding box center [29, 112] width 21 height 21
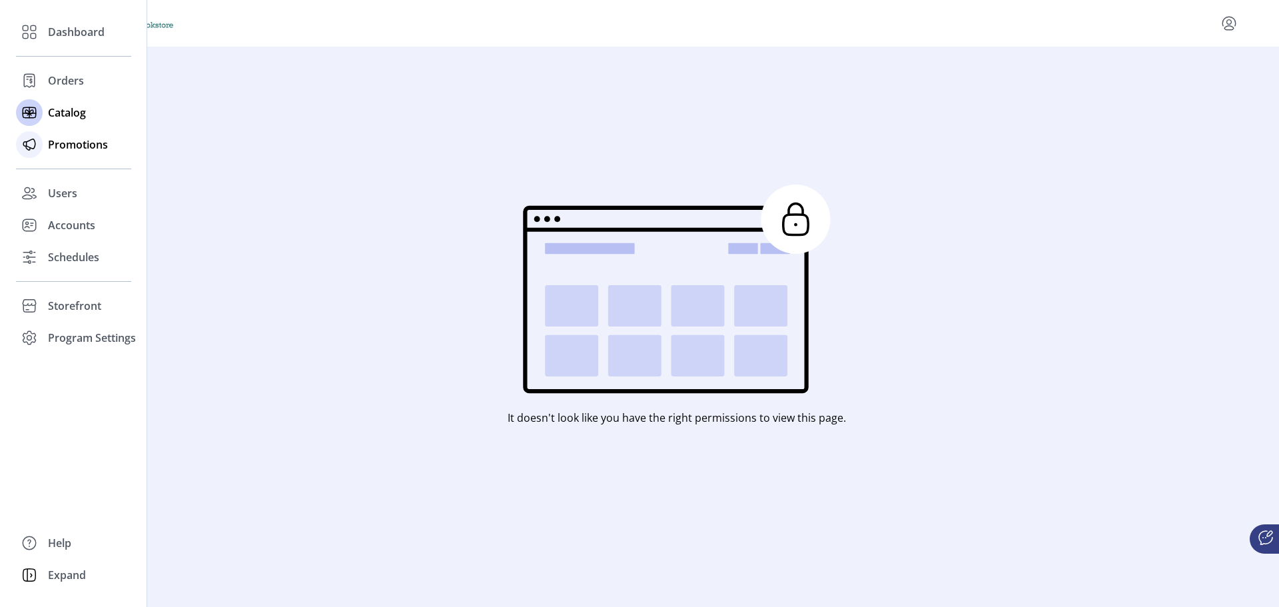
click at [44, 150] on div "Promotions" at bounding box center [73, 145] width 115 height 32
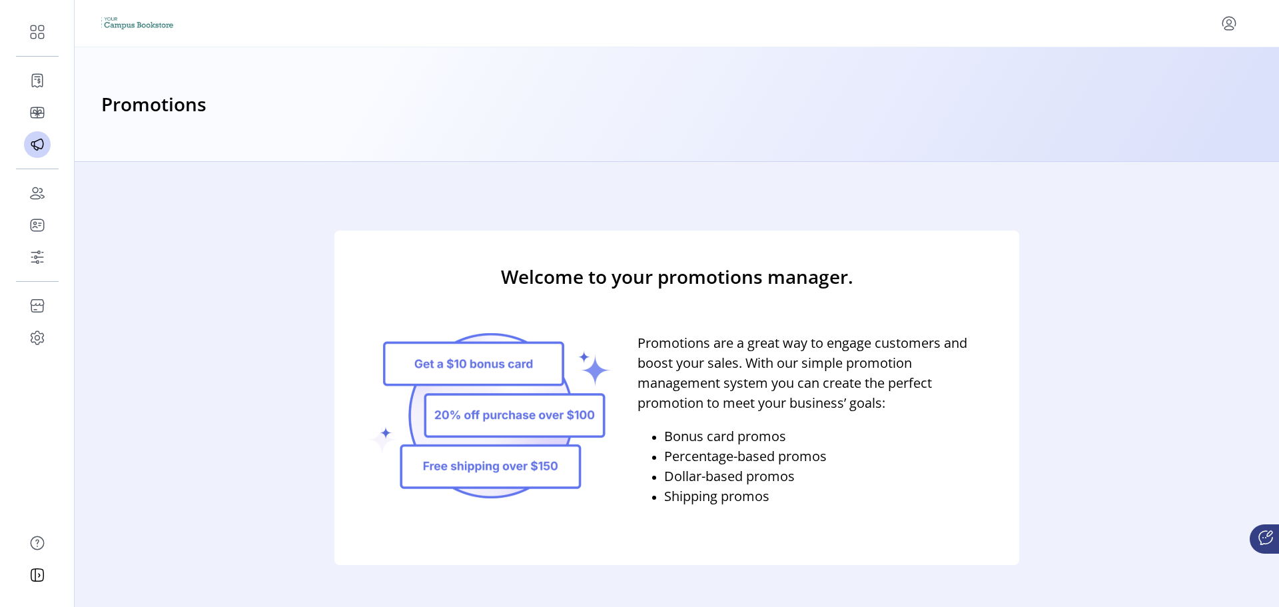
scroll to position [21, 0]
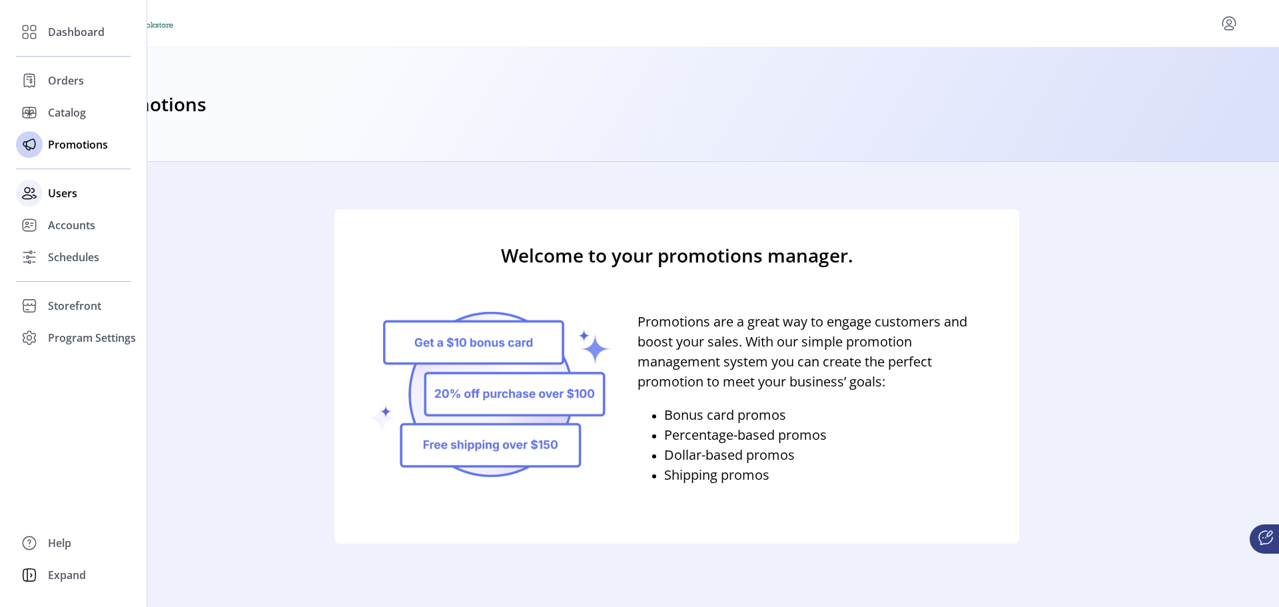
click at [27, 202] on icon at bounding box center [29, 193] width 21 height 21
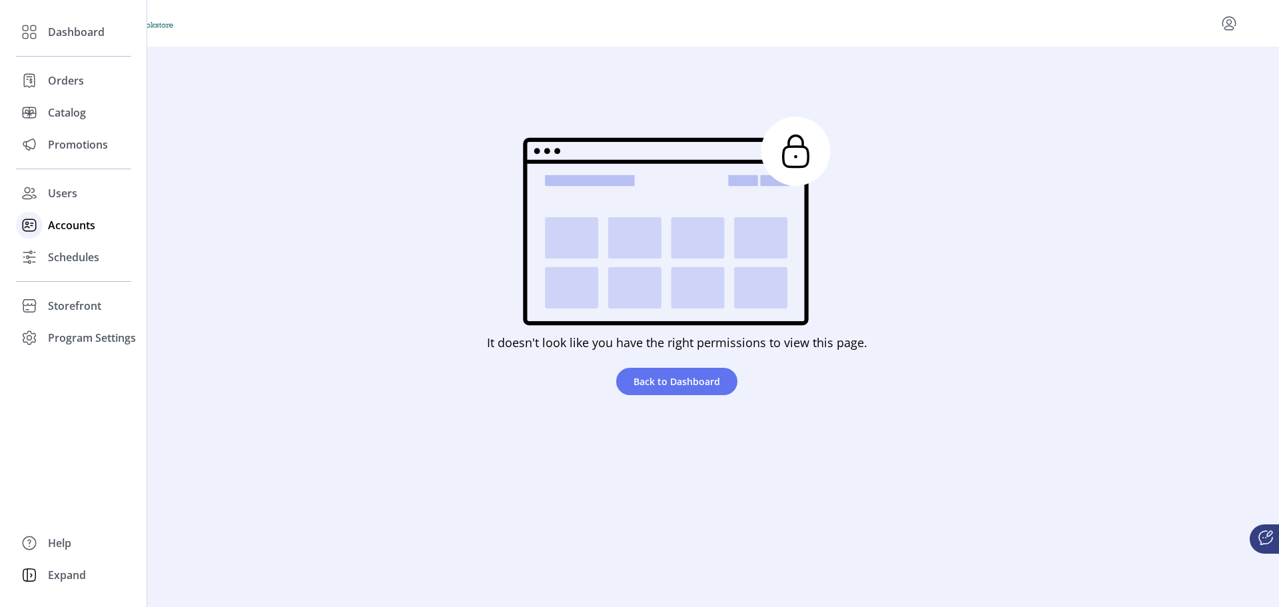
click at [39, 227] on icon at bounding box center [29, 225] width 21 height 21
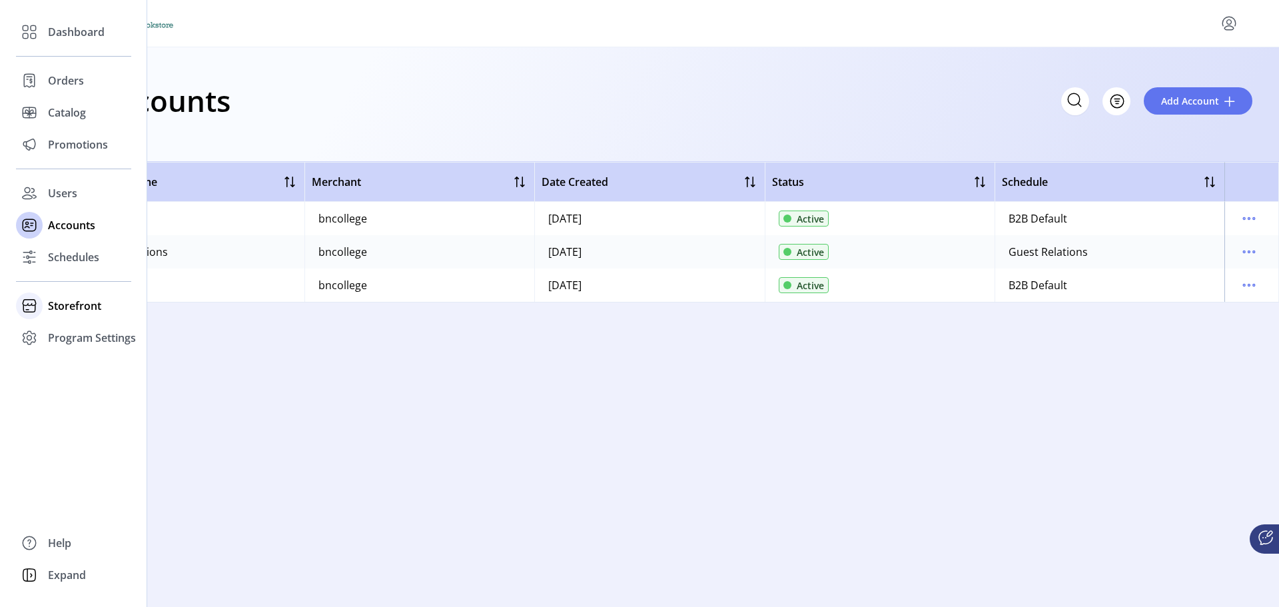
click at [52, 311] on span "Storefront" at bounding box center [74, 306] width 53 height 16
click at [54, 338] on span "Configuration" at bounding box center [83, 333] width 70 height 16
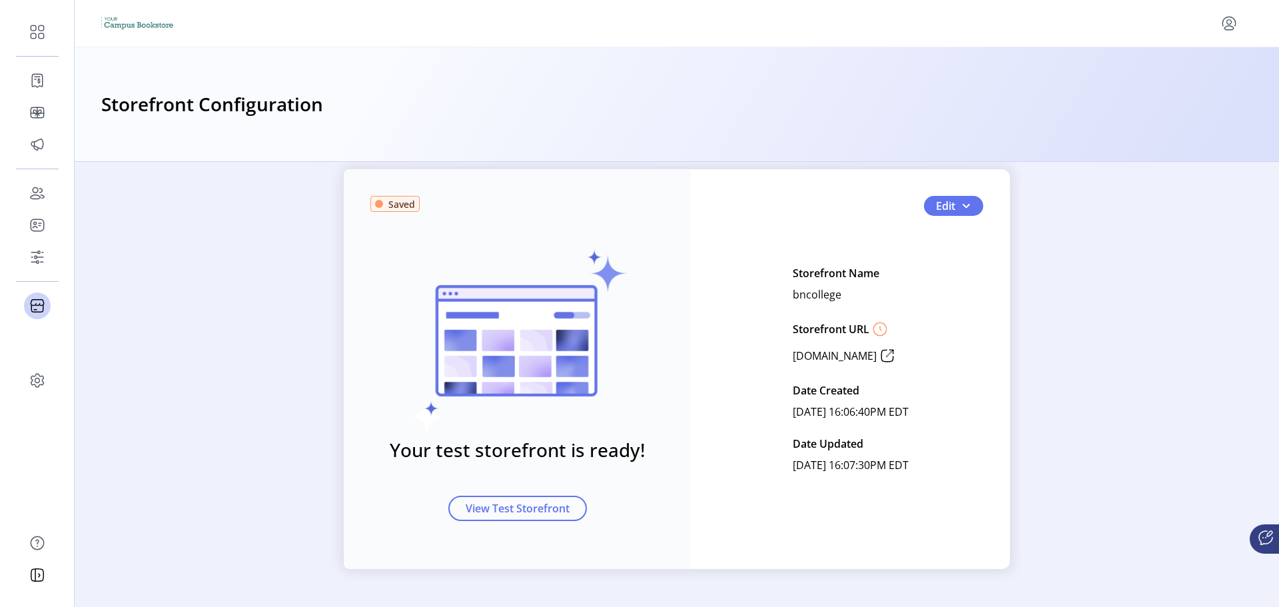
scroll to position [35, 0]
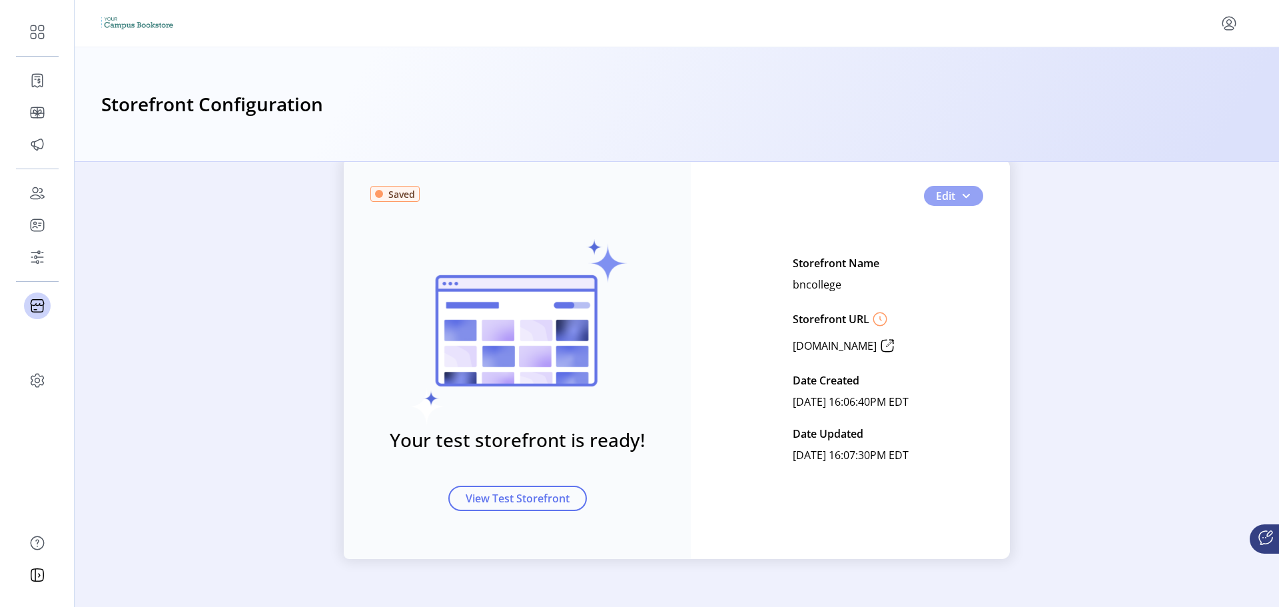
click at [948, 197] on span "Edit" at bounding box center [945, 196] width 19 height 16
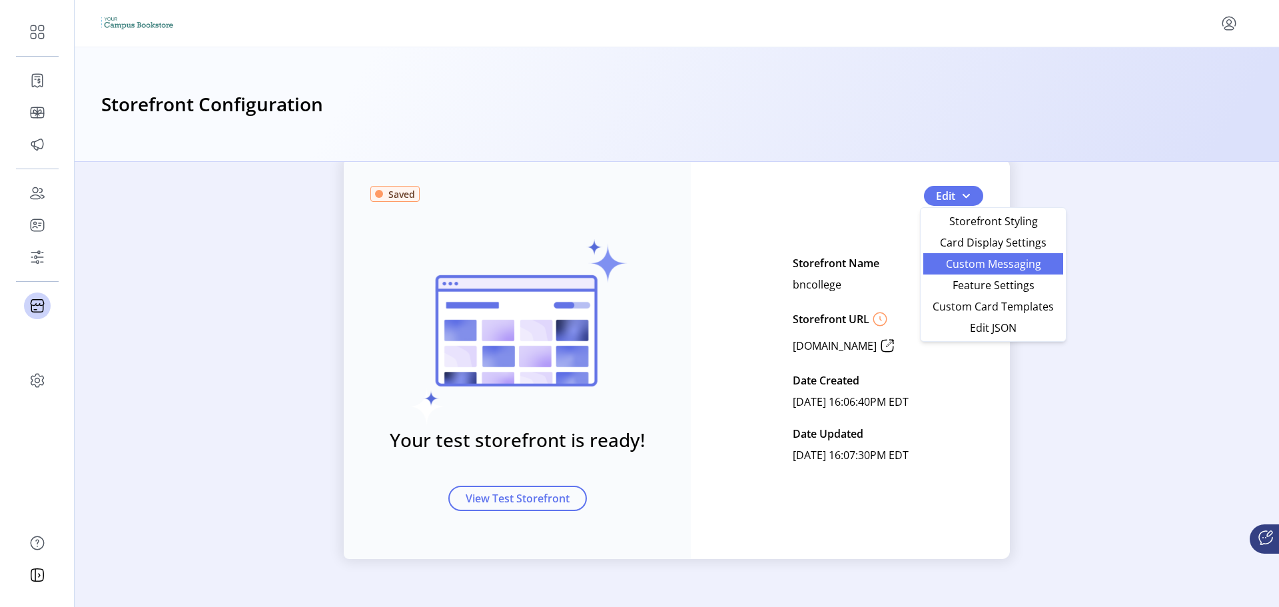
click at [939, 257] on link "Custom Messaging" at bounding box center [994, 263] width 140 height 21
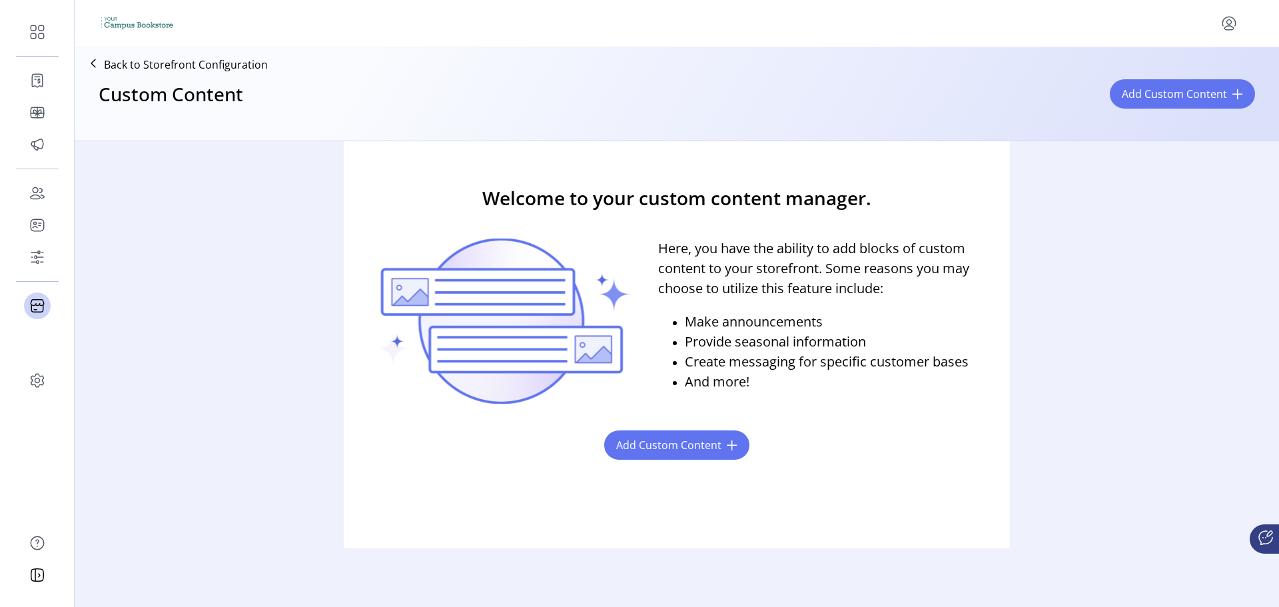
scroll to position [93, 0]
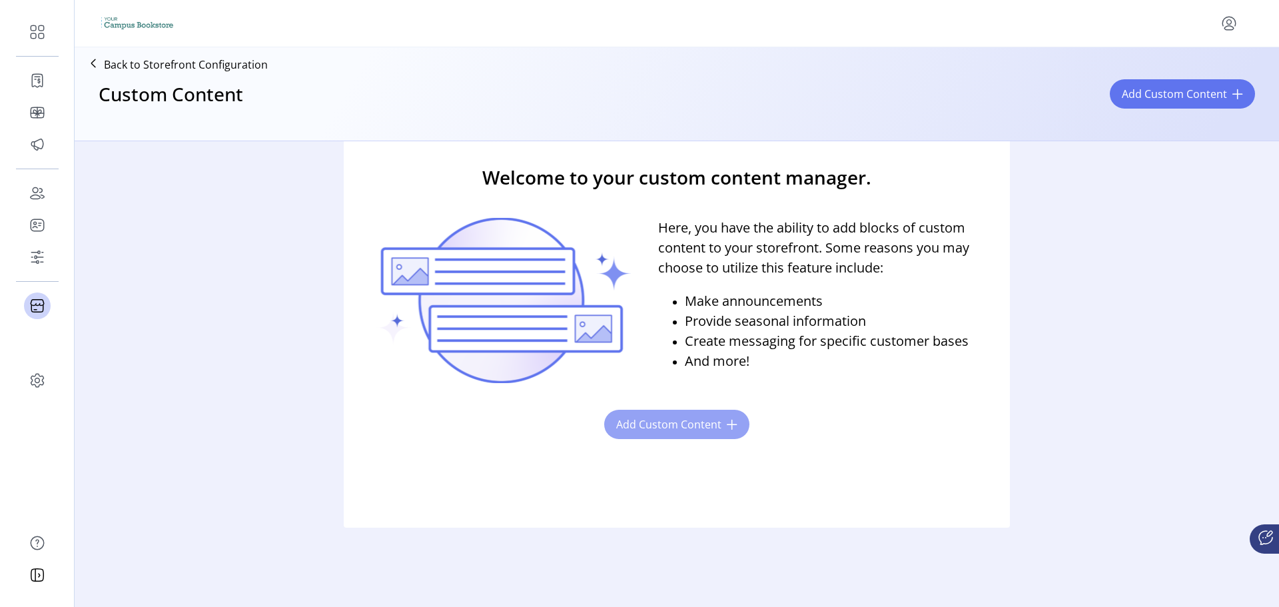
click at [656, 422] on span "Add Custom Content" at bounding box center [668, 424] width 105 height 16
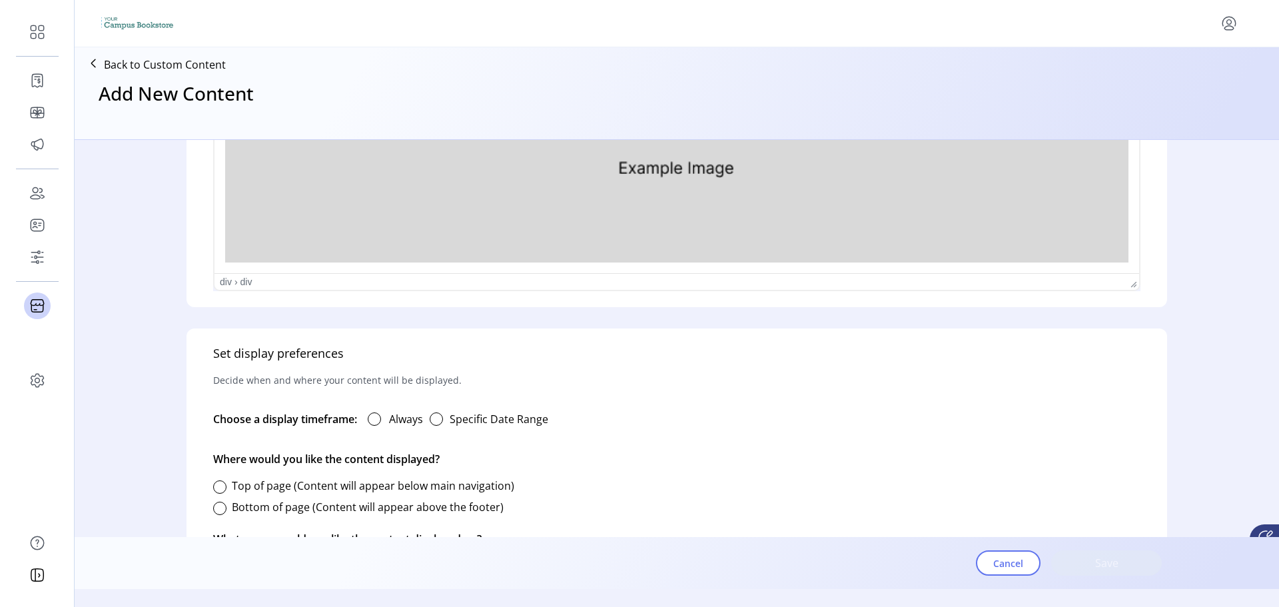
scroll to position [654, 0]
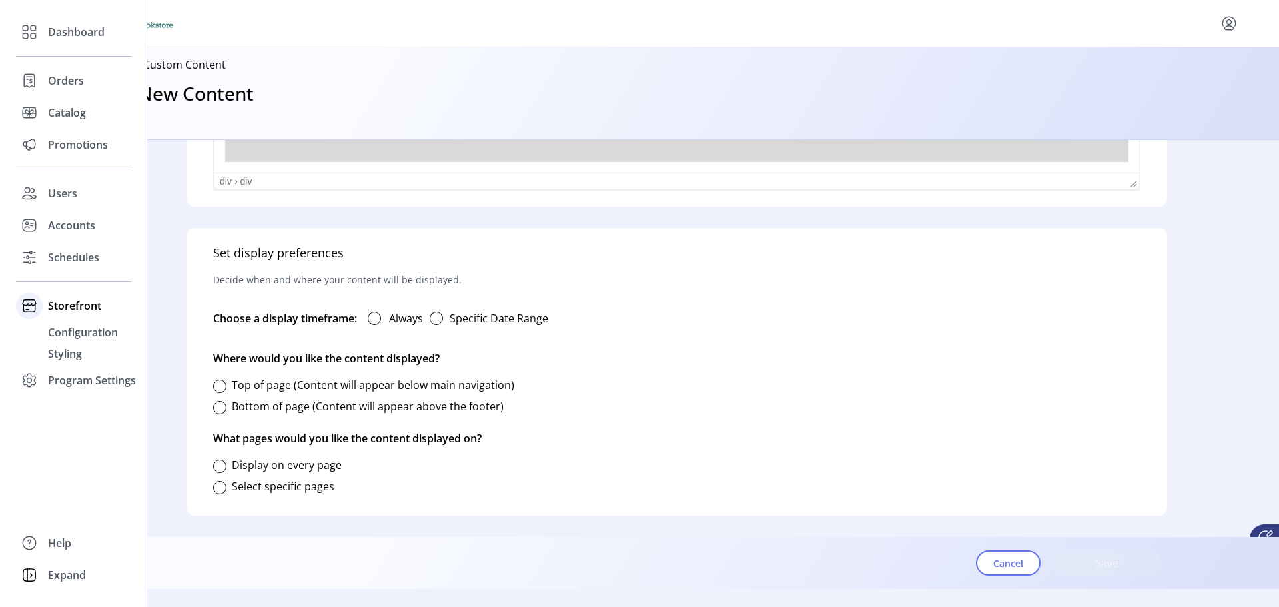
click at [83, 309] on span "Storefront" at bounding box center [74, 306] width 53 height 16
click at [83, 314] on div "Storefront" at bounding box center [73, 306] width 115 height 32
click at [80, 357] on span "Styling" at bounding box center [65, 354] width 34 height 16
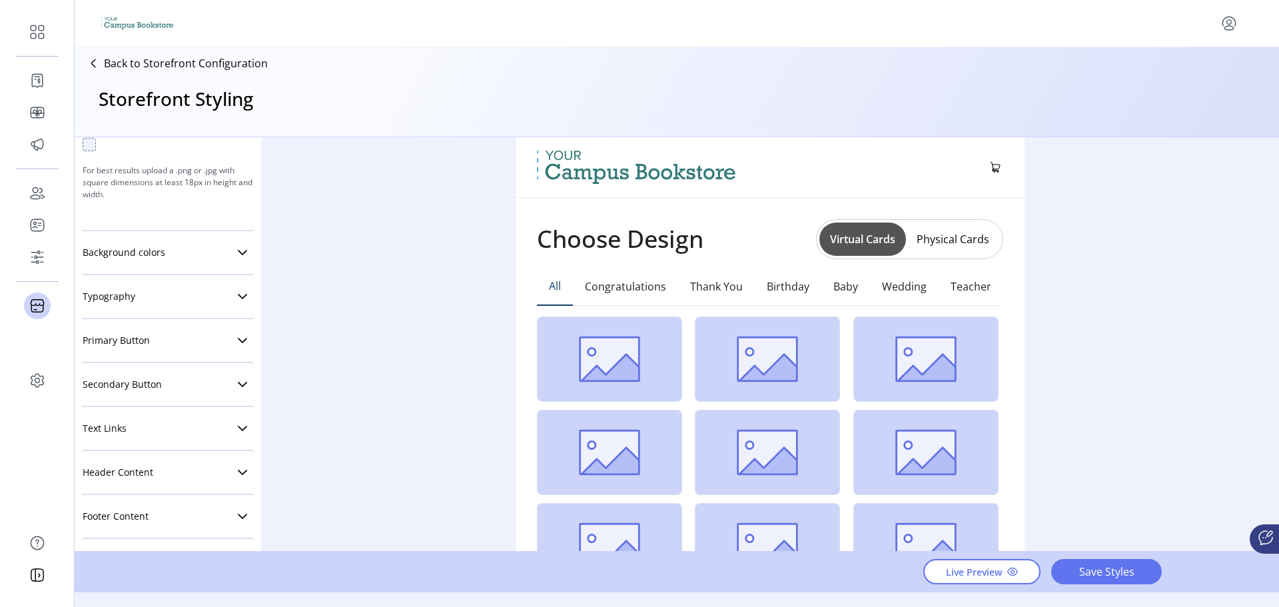
scroll to position [233, 0]
click at [137, 416] on link "Text Links" at bounding box center [168, 424] width 171 height 27
click at [144, 477] on link "Header Content" at bounding box center [168, 468] width 171 height 27
click at [144, 473] on span "Header Content" at bounding box center [118, 468] width 71 height 9
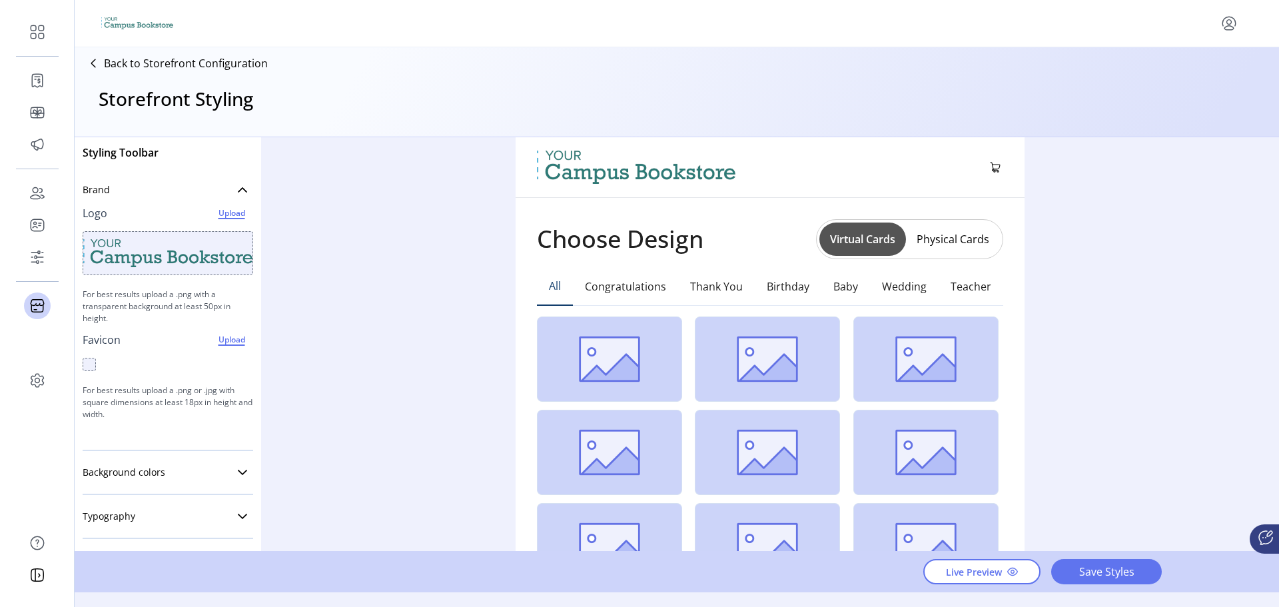
scroll to position [0, 0]
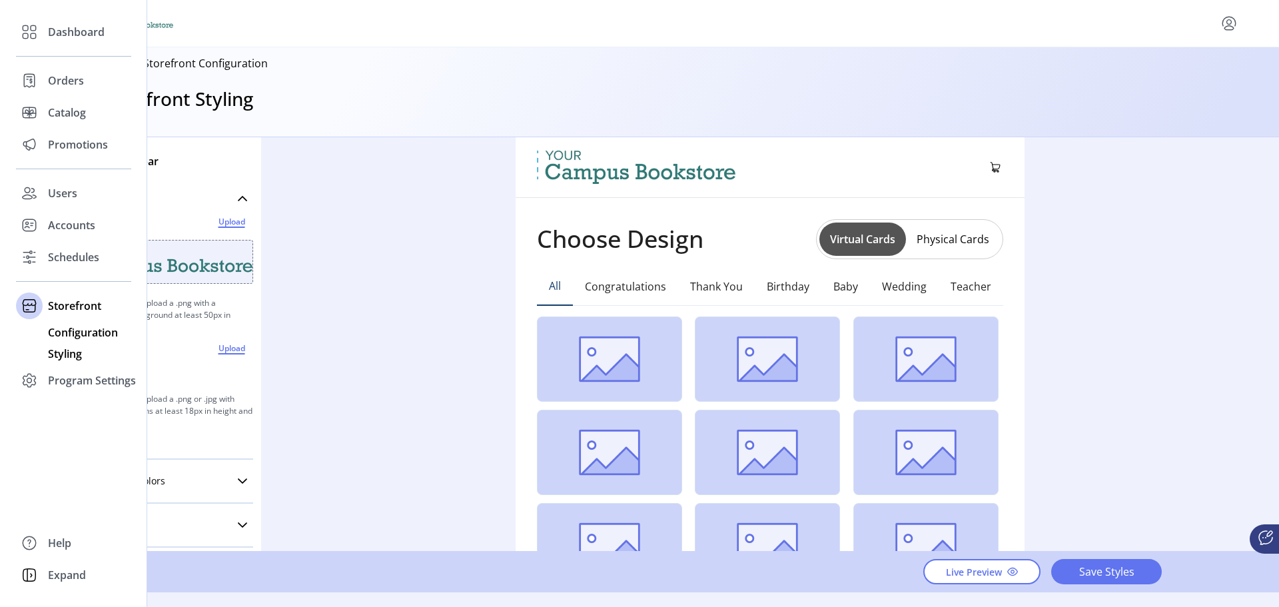
click at [79, 338] on span "Configuration" at bounding box center [83, 333] width 70 height 16
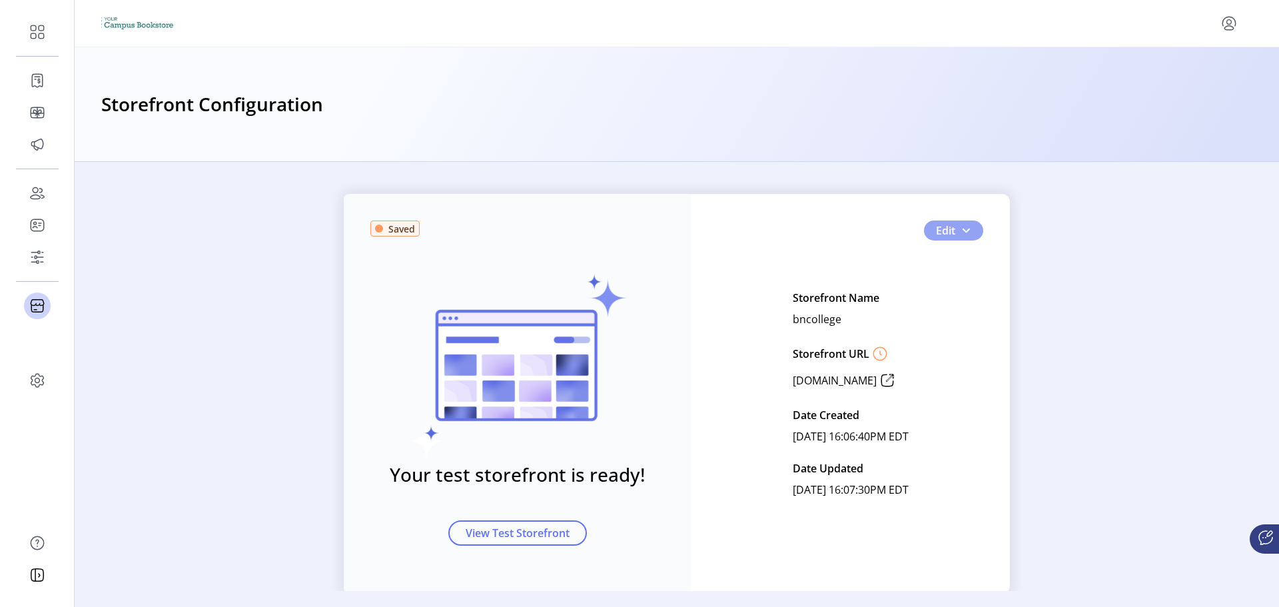
click at [954, 235] on button "Edit" at bounding box center [953, 231] width 59 height 20
